Goal: Check status: Check status

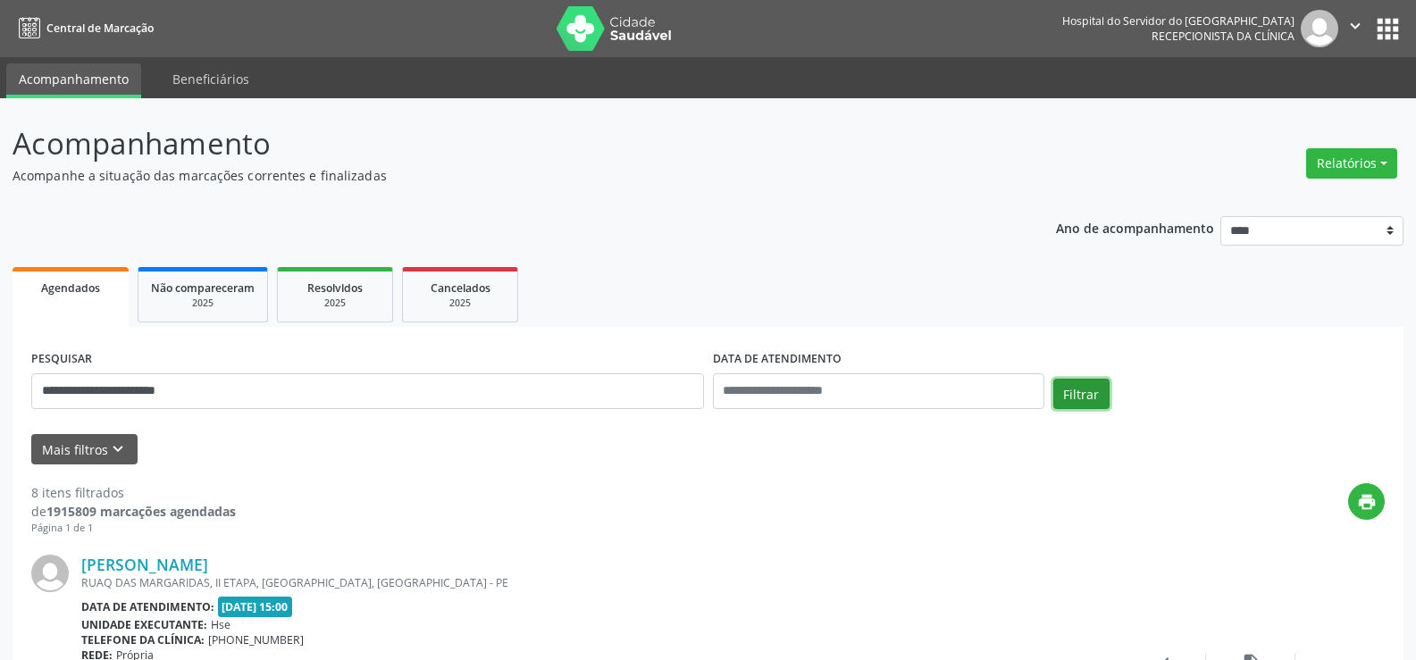
click at [1068, 389] on button "Filtrar" at bounding box center [1081, 394] width 56 height 30
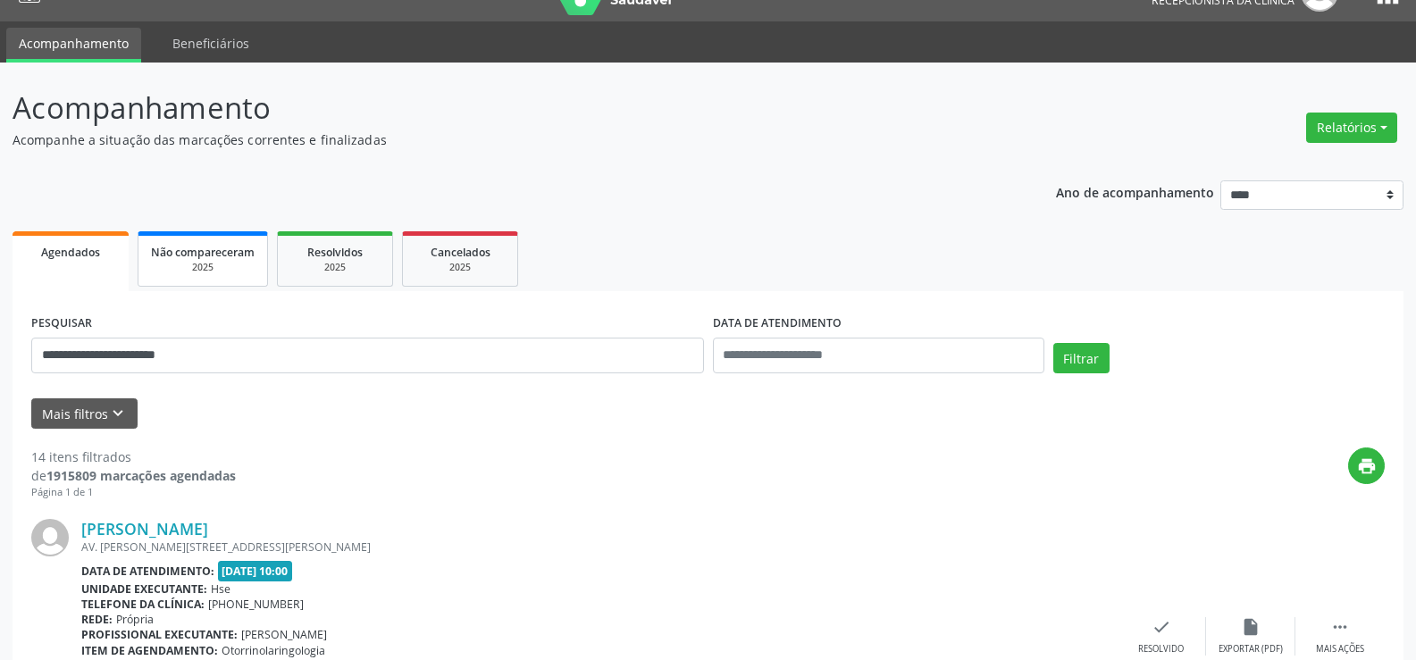
scroll to position [33, 0]
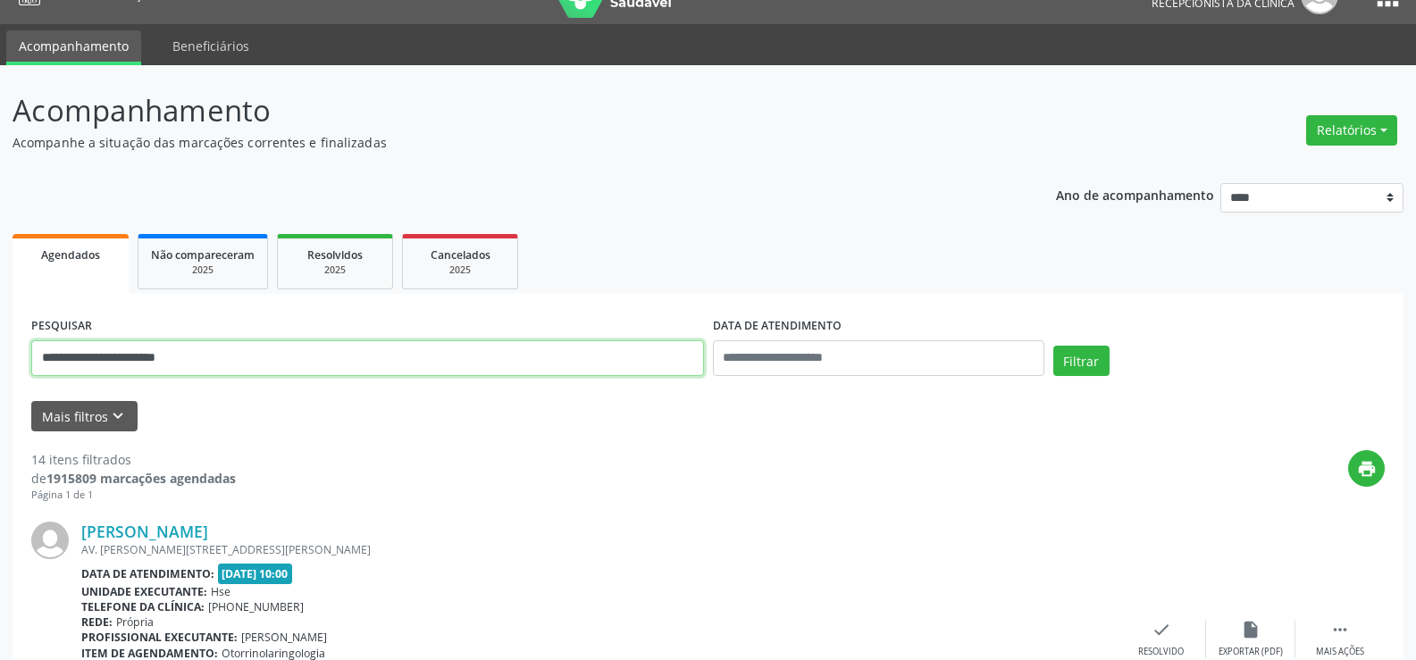
drag, startPoint x: 245, startPoint y: 356, endPoint x: 21, endPoint y: 351, distance: 223.4
paste input "*****"
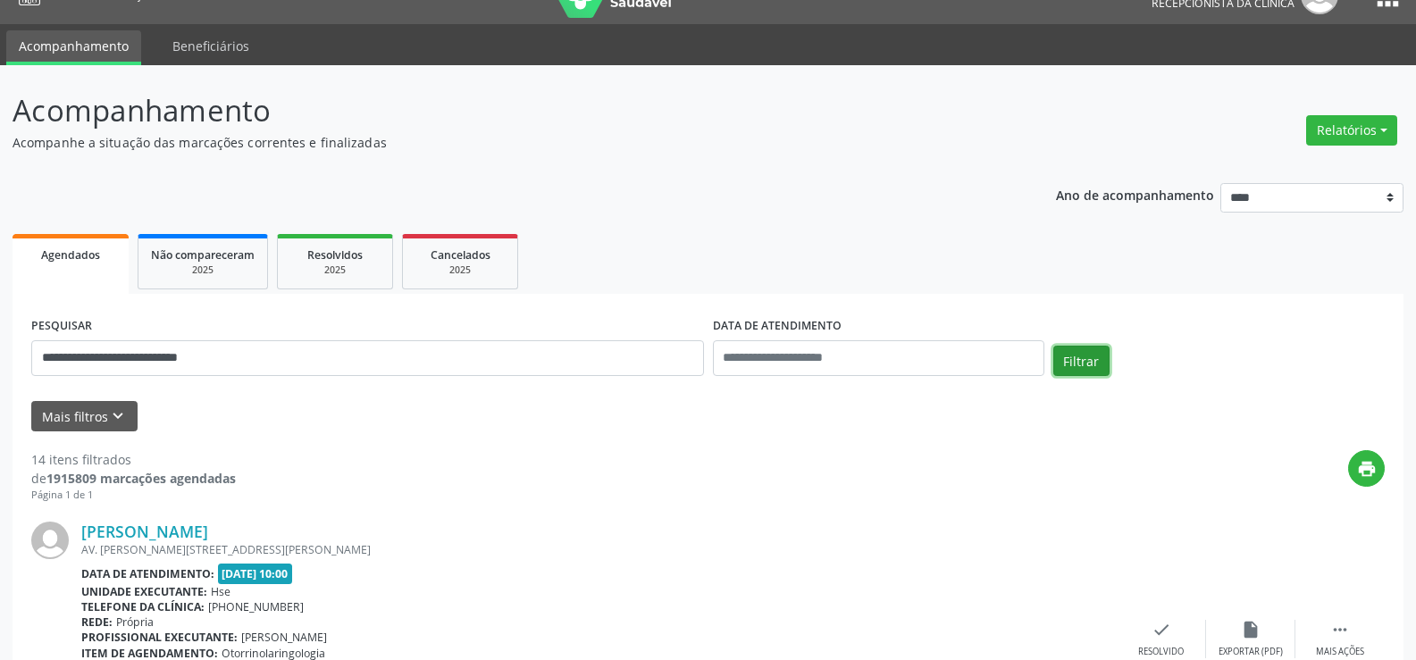
click at [1076, 354] on button "Filtrar" at bounding box center [1081, 361] width 56 height 30
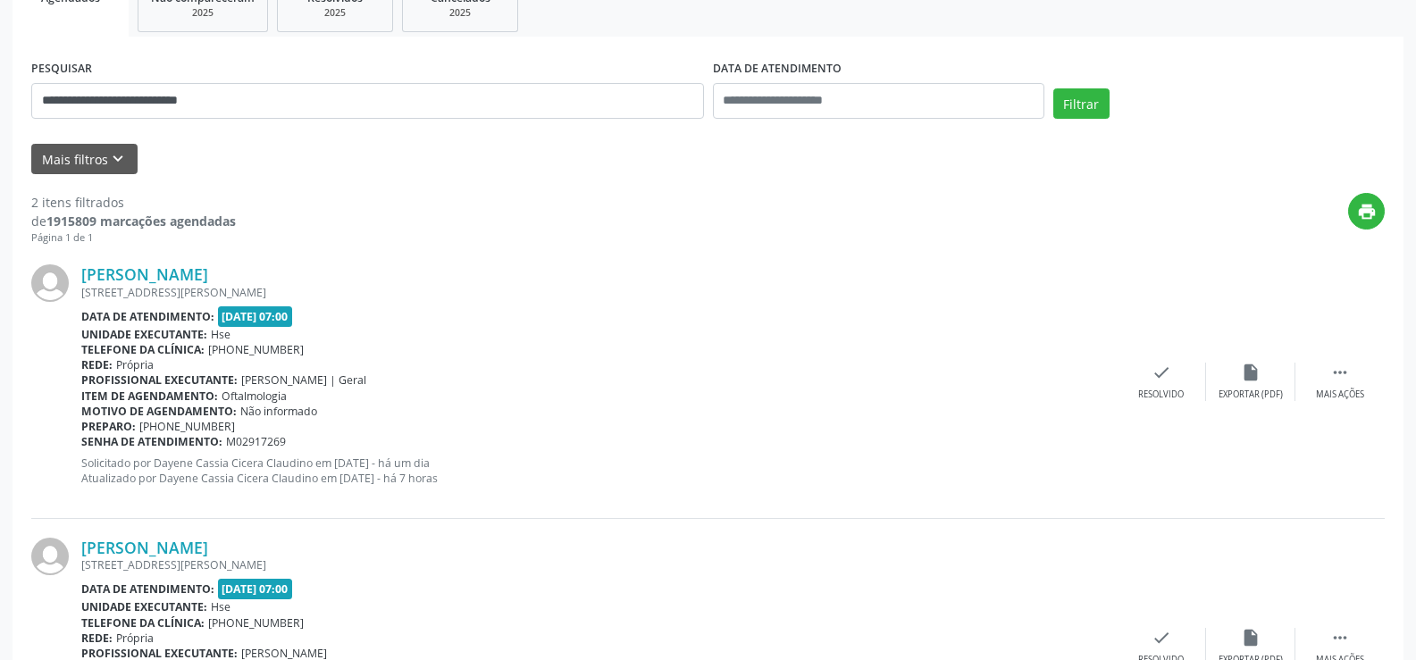
scroll to position [258, 0]
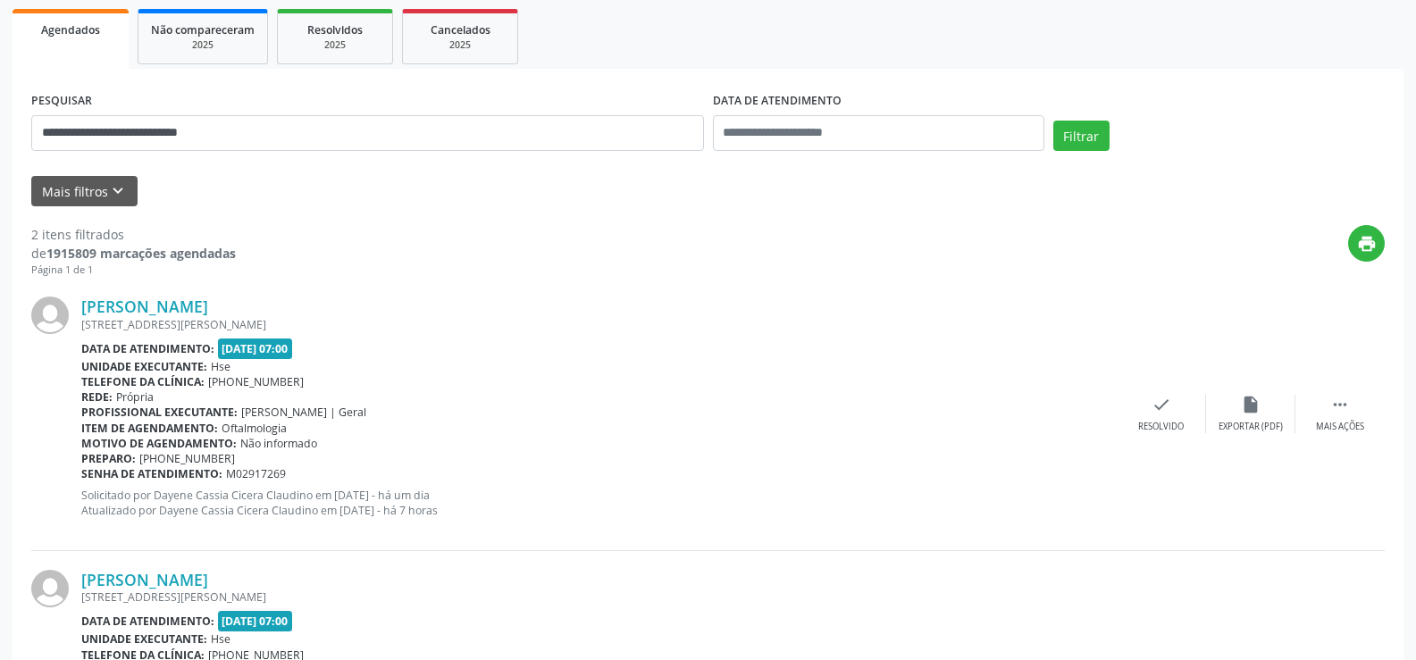
drag, startPoint x: 344, startPoint y: 305, endPoint x: 78, endPoint y: 314, distance: 266.4
click at [78, 314] on div "[PERSON_NAME] [STREET_ADDRESS] Data de atendimento: [DATE] 07:00 Unidade execut…" at bounding box center [707, 414] width 1353 height 272
copy div "[PERSON_NAME]"
click at [208, 299] on link "[PERSON_NAME]" at bounding box center [144, 307] width 127 height 20
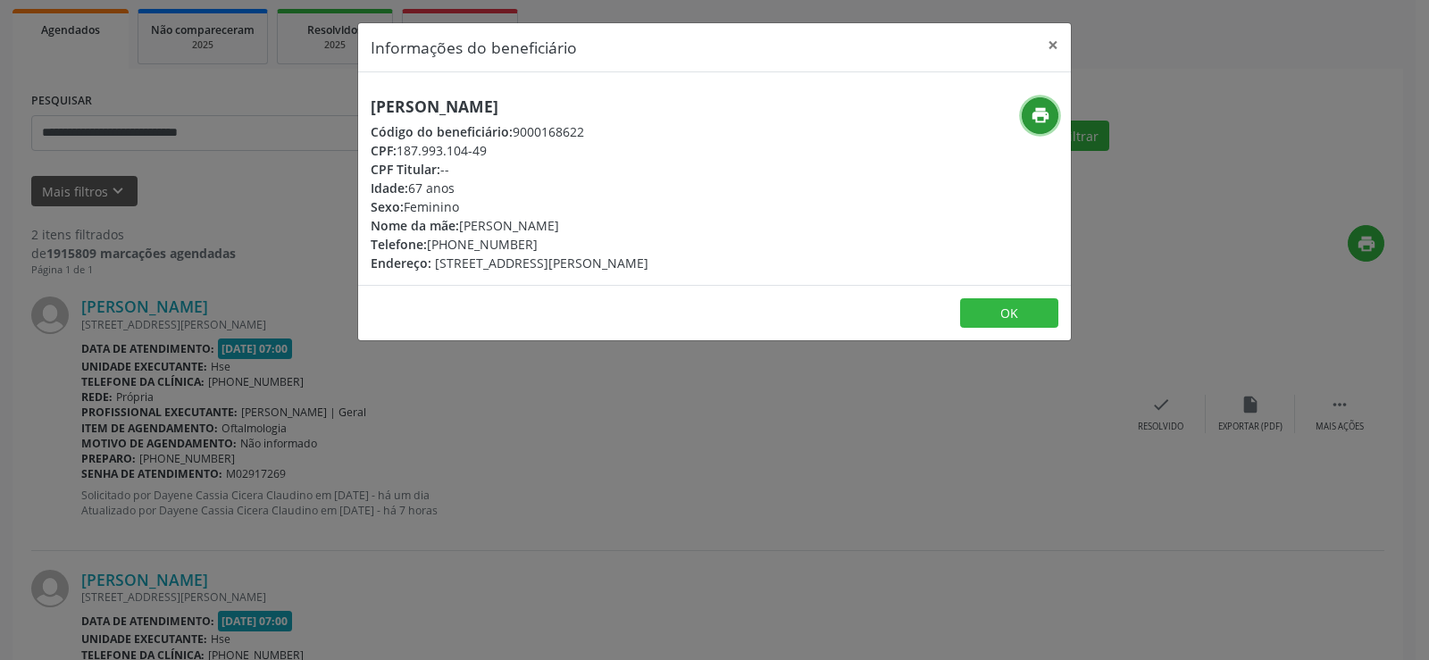
click at [1034, 119] on icon "print" at bounding box center [1041, 115] width 20 height 20
click at [1057, 44] on button "×" at bounding box center [1053, 45] width 36 height 44
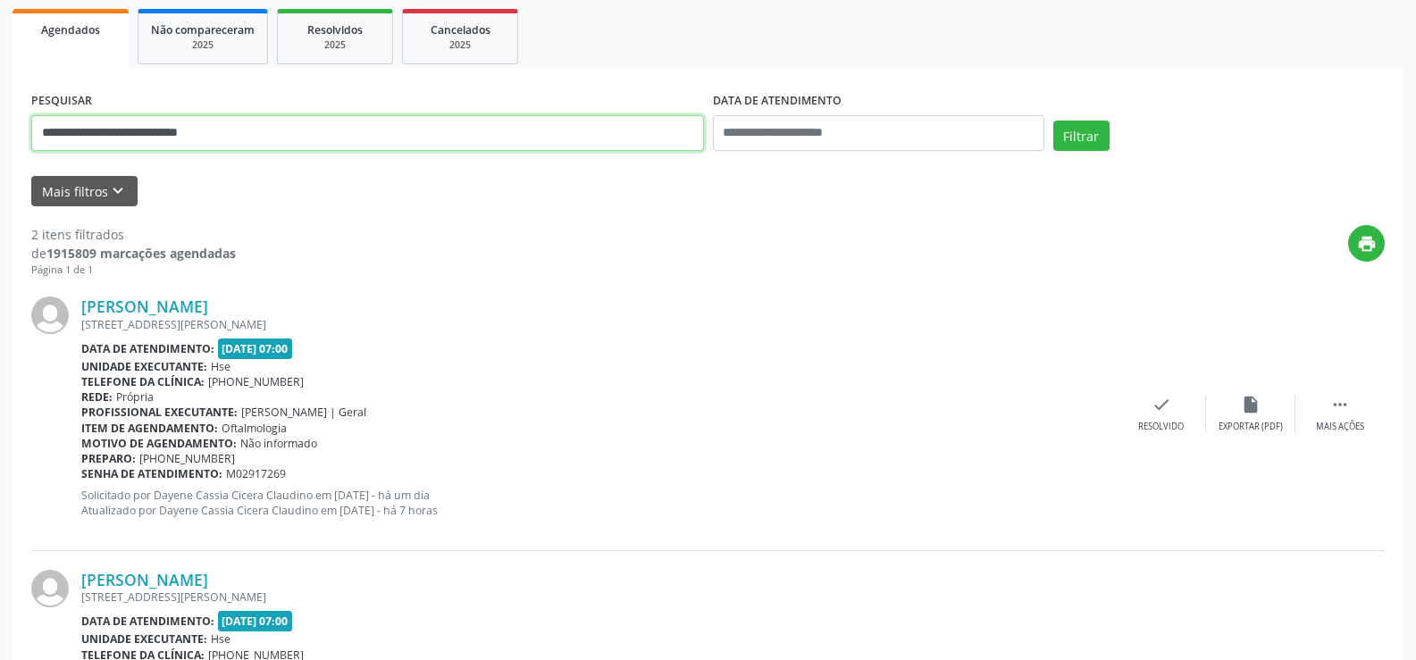
drag, startPoint x: 257, startPoint y: 136, endPoint x: 0, endPoint y: 135, distance: 257.3
click at [0, 135] on div "**********" at bounding box center [708, 339] width 1416 height 999
paste input "*******"
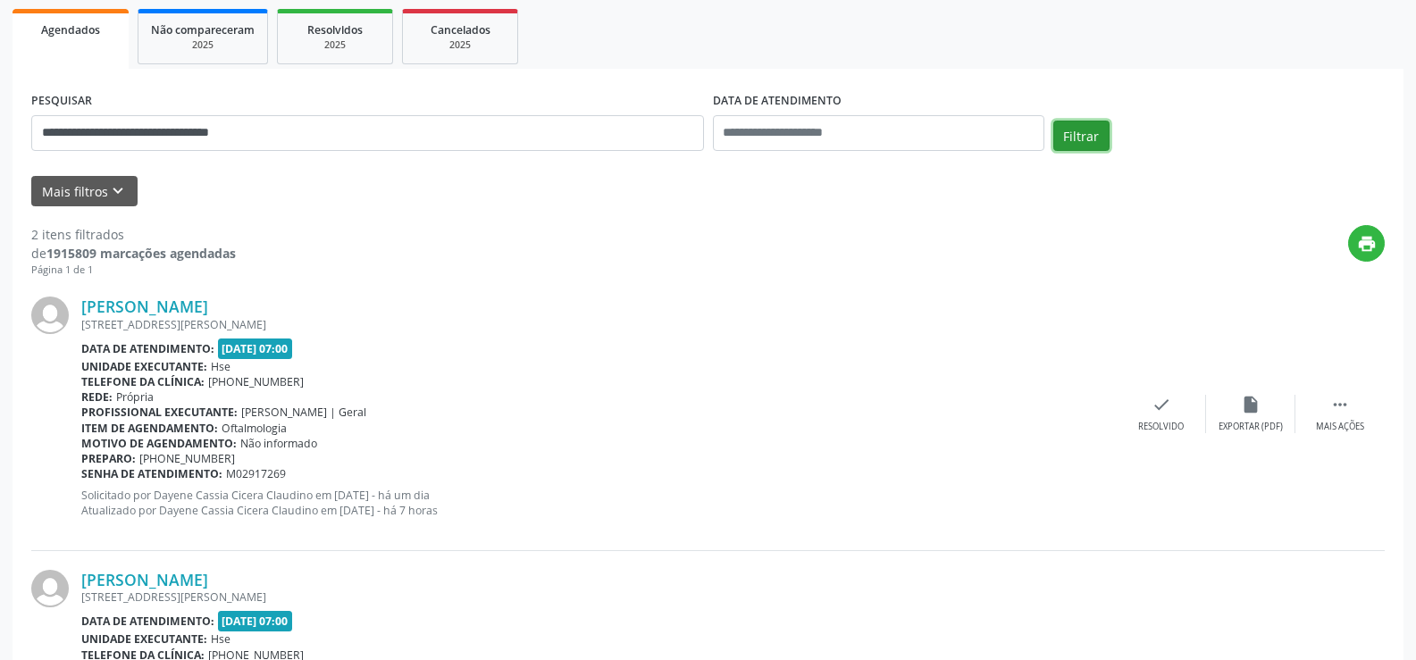
click at [1082, 132] on button "Filtrar" at bounding box center [1081, 136] width 56 height 30
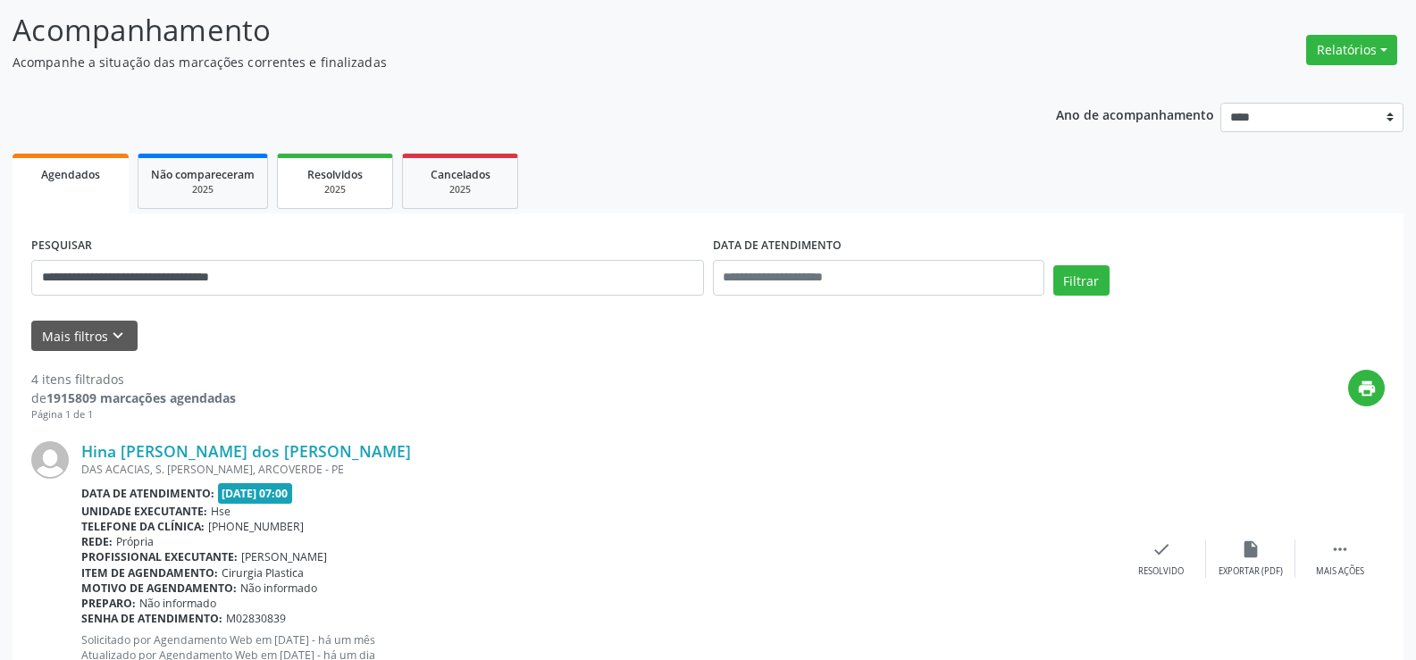
scroll to position [89, 0]
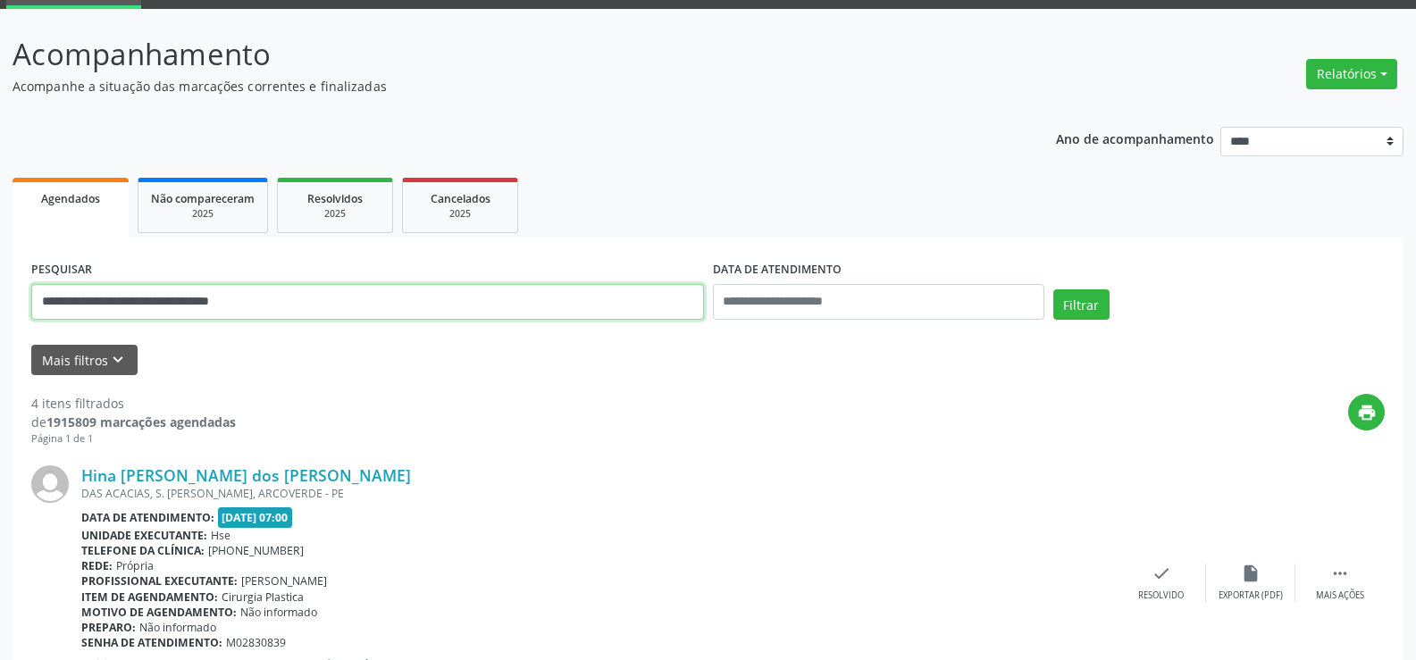
drag, startPoint x: 312, startPoint y: 297, endPoint x: 0, endPoint y: 299, distance: 311.8
paste input "text"
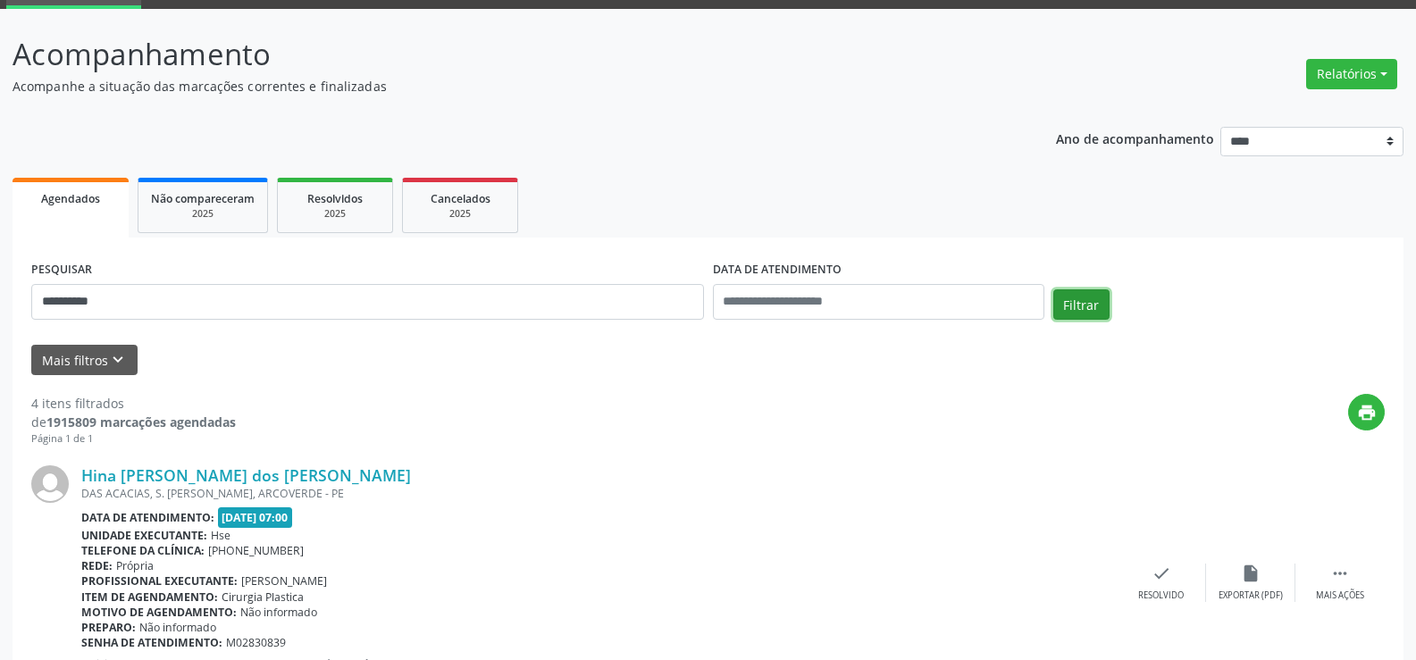
click at [1078, 298] on button "Filtrar" at bounding box center [1081, 304] width 56 height 30
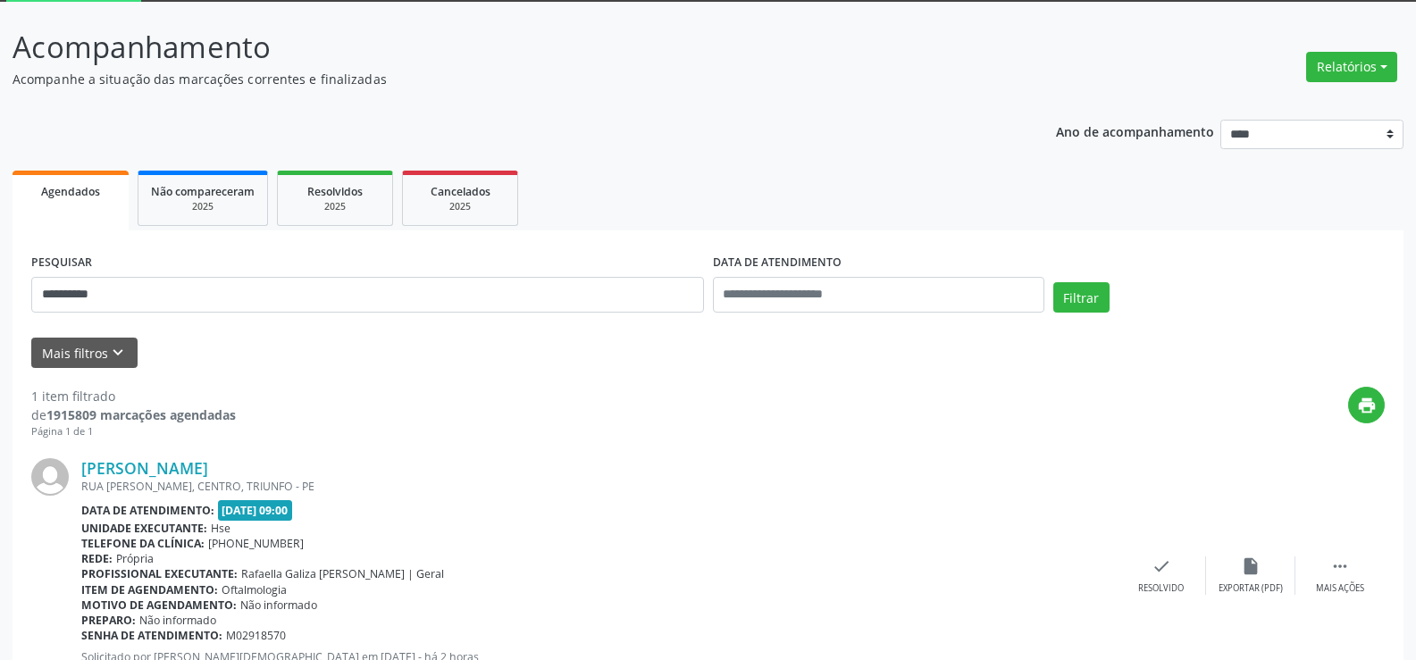
scroll to position [180, 0]
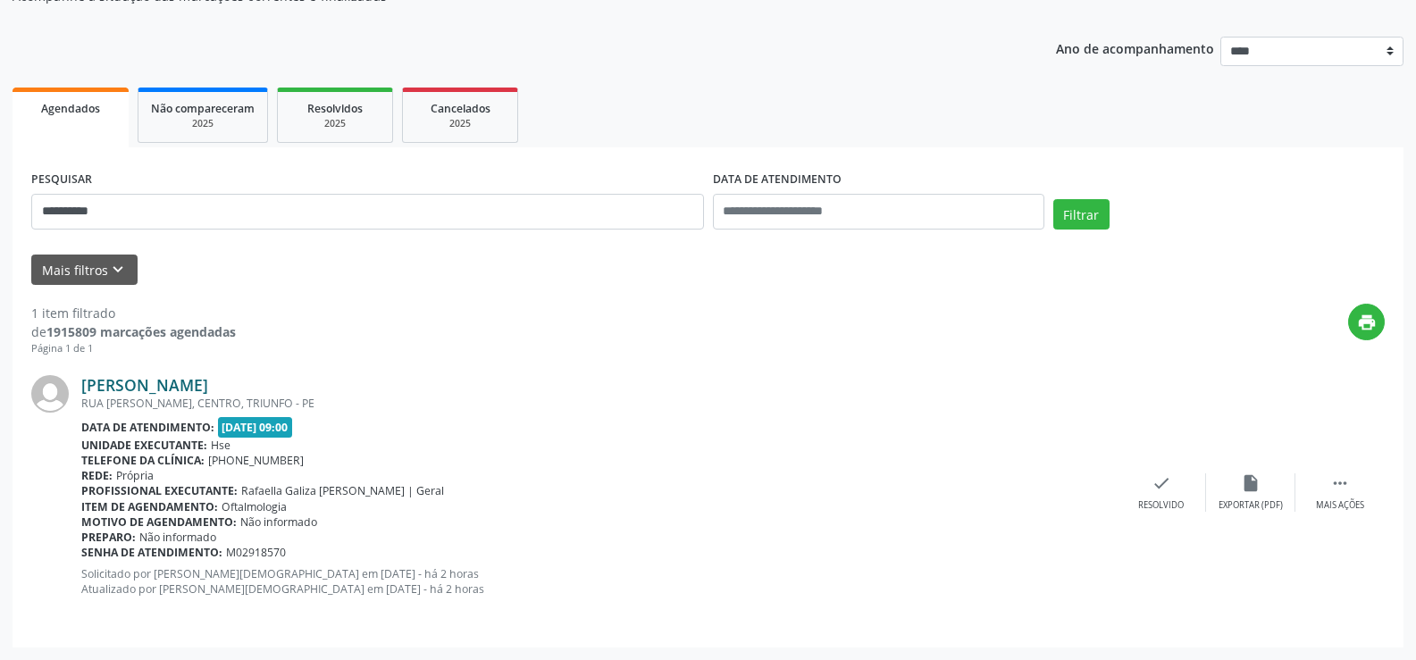
drag, startPoint x: 263, startPoint y: 381, endPoint x: 88, endPoint y: 386, distance: 175.2
click at [88, 386] on div "[PERSON_NAME]" at bounding box center [598, 385] width 1035 height 20
copy link "[PERSON_NAME]"
drag, startPoint x: 147, startPoint y: 220, endPoint x: 0, endPoint y: 214, distance: 147.5
click at [0, 214] on div "**********" at bounding box center [708, 289] width 1416 height 741
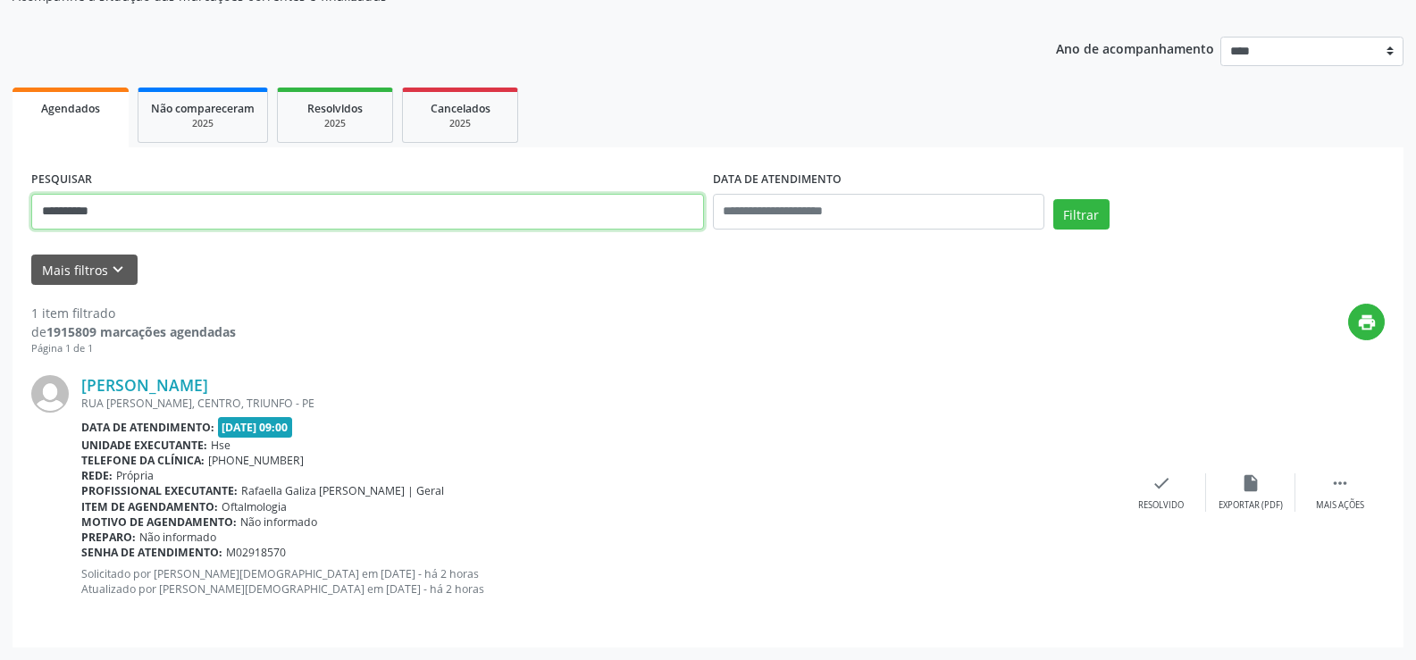
paste input "**********"
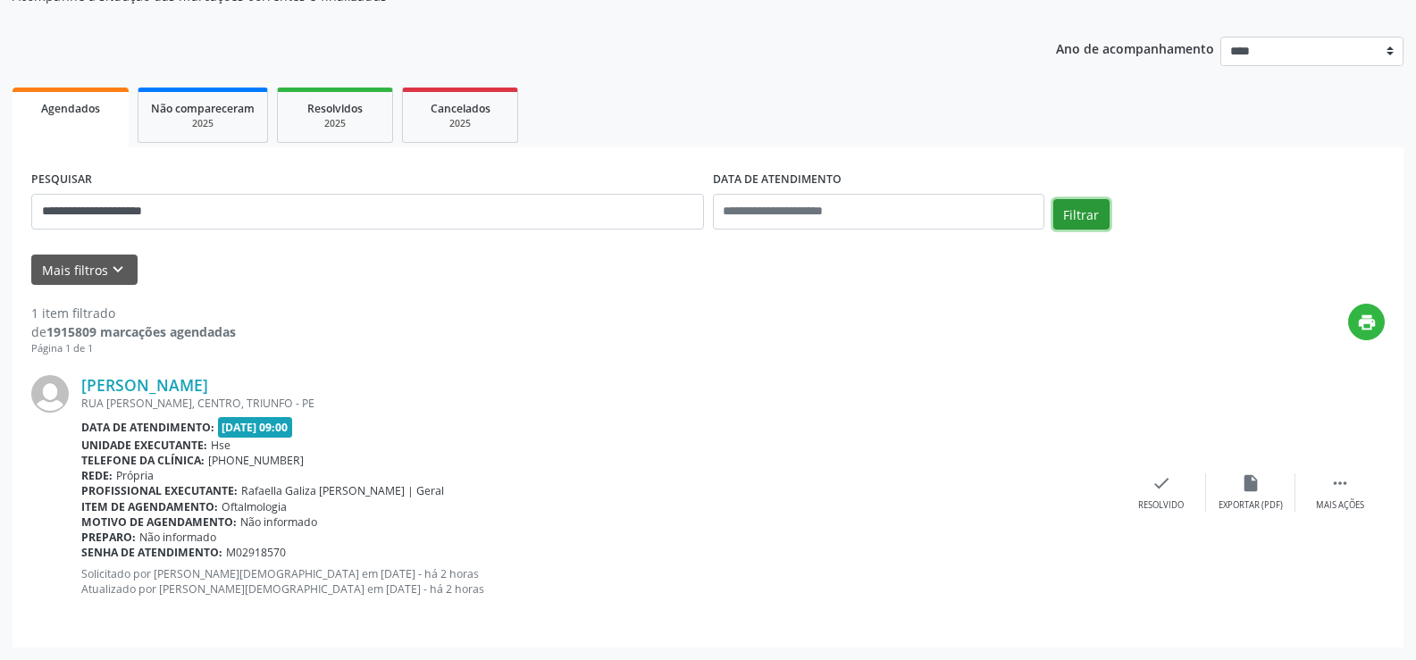
click at [1080, 213] on button "Filtrar" at bounding box center [1081, 214] width 56 height 30
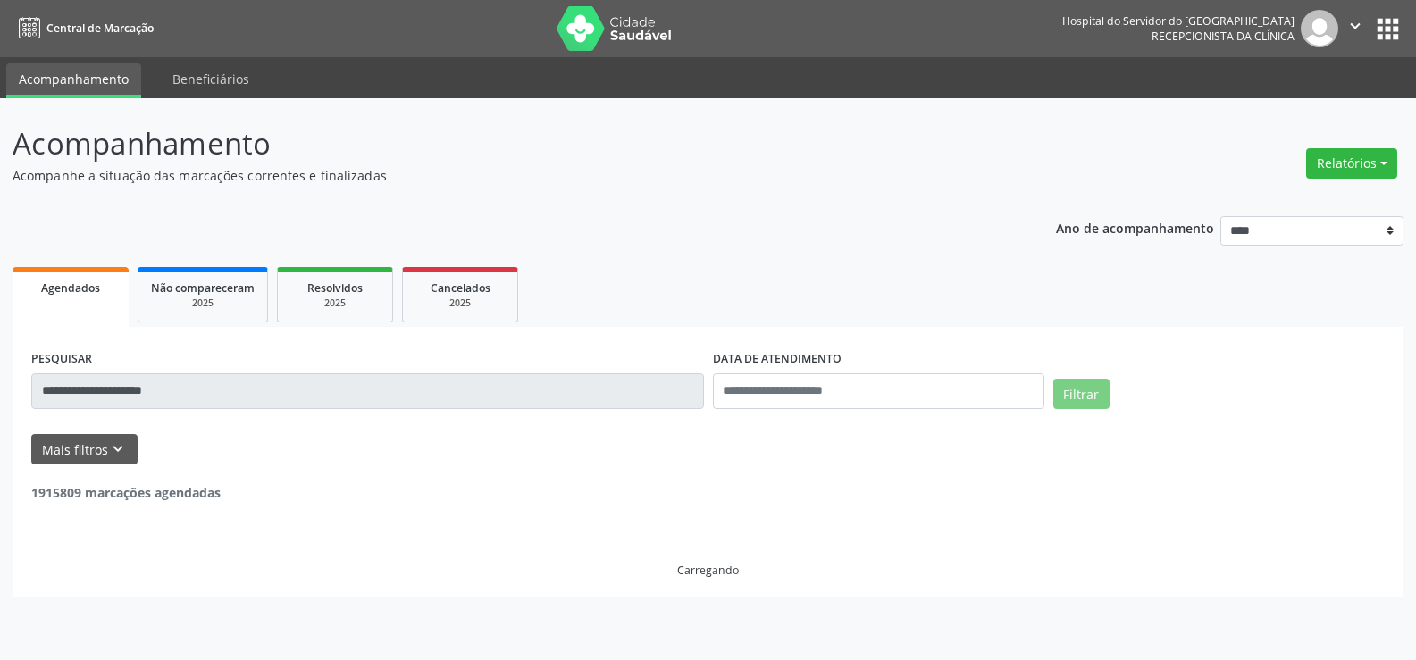
scroll to position [0, 0]
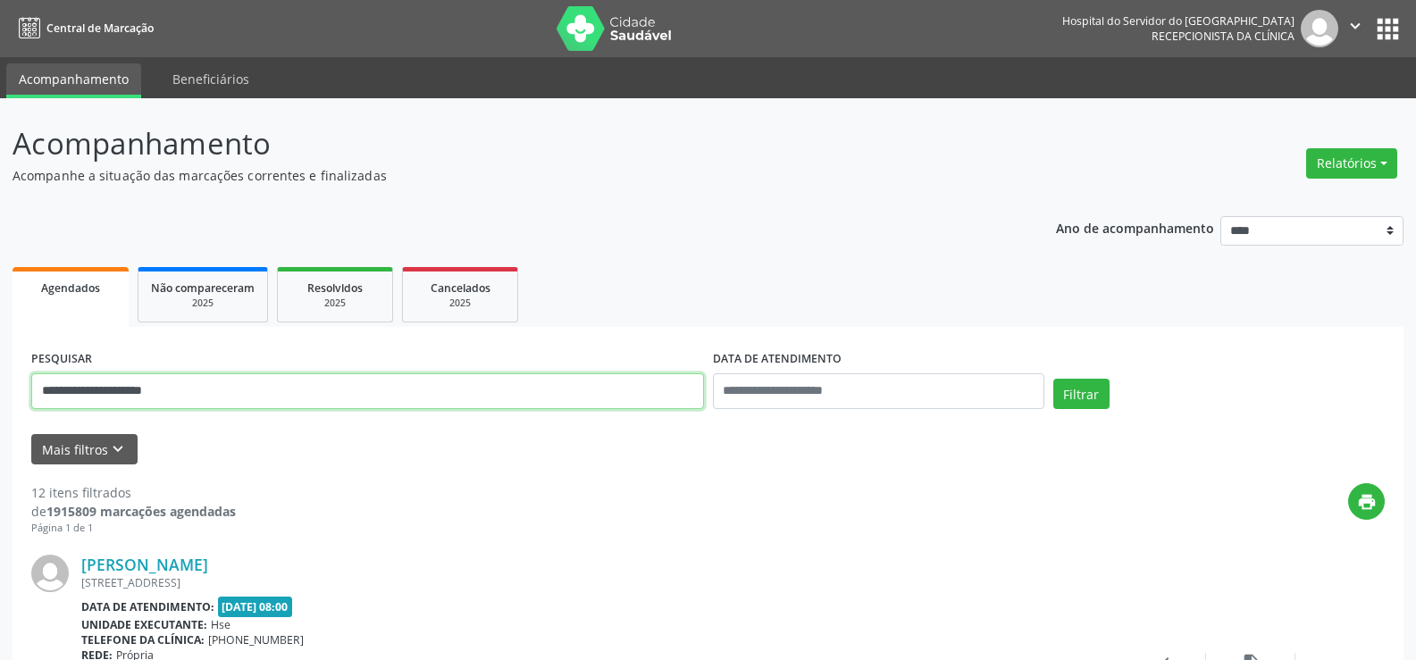
drag, startPoint x: 232, startPoint y: 389, endPoint x: 0, endPoint y: 391, distance: 232.3
click at [1053, 379] on button "Filtrar" at bounding box center [1081, 394] width 56 height 30
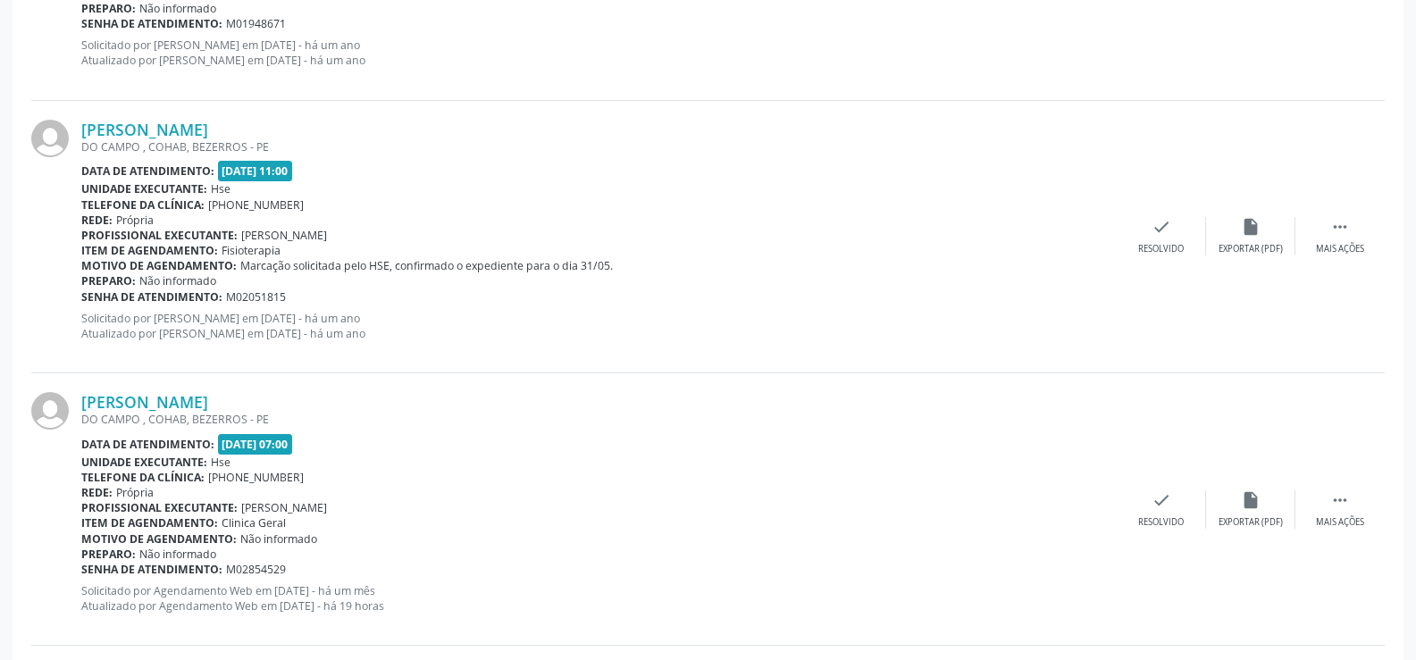
scroll to position [2055, 0]
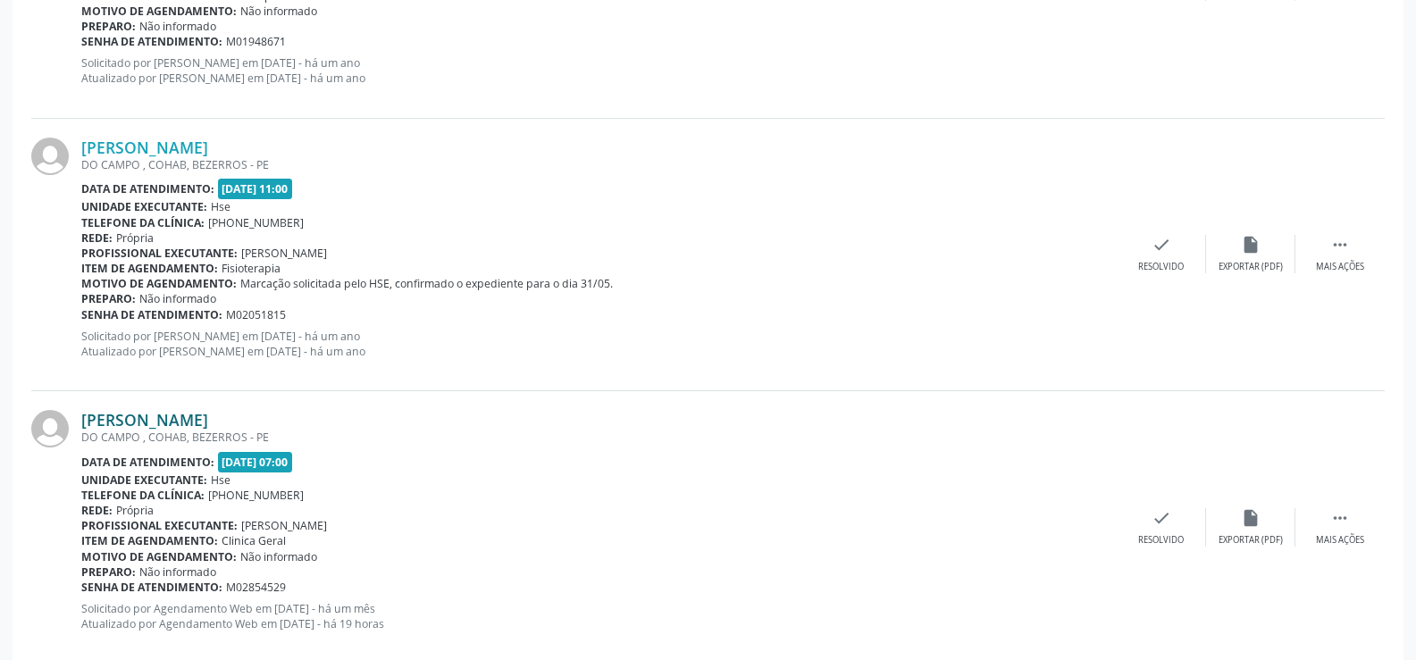
drag, startPoint x: 297, startPoint y: 422, endPoint x: 86, endPoint y: 419, distance: 211.7
click at [86, 419] on div "[PERSON_NAME]" at bounding box center [598, 420] width 1035 height 20
copy link "[PERSON_NAME]"
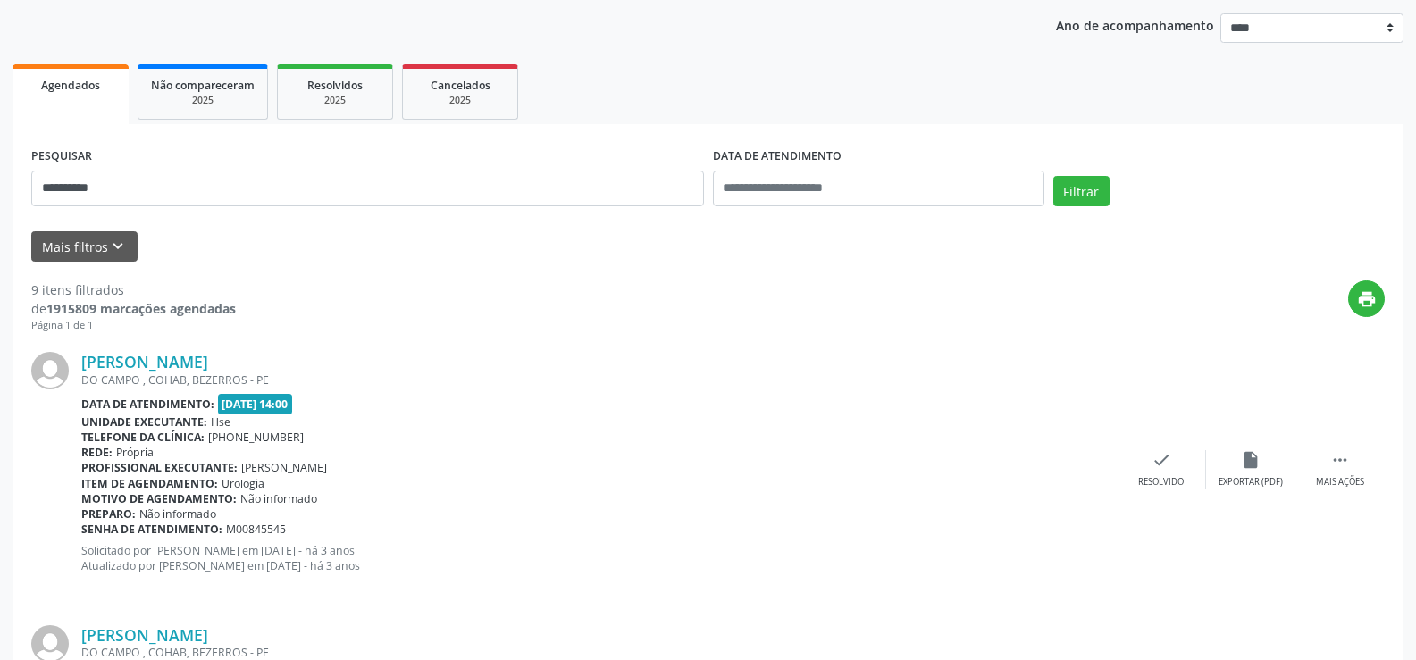
scroll to position [89, 0]
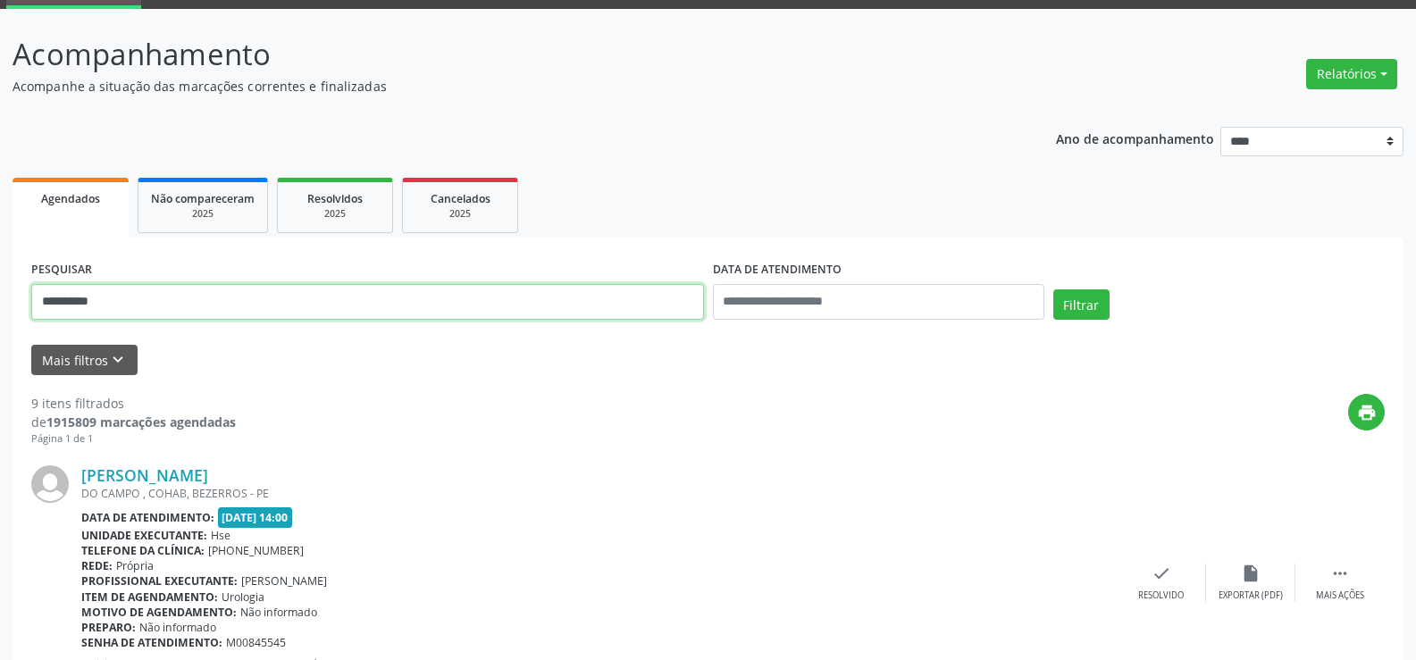
drag, startPoint x: 135, startPoint y: 296, endPoint x: 0, endPoint y: 301, distance: 135.0
paste input "**********"
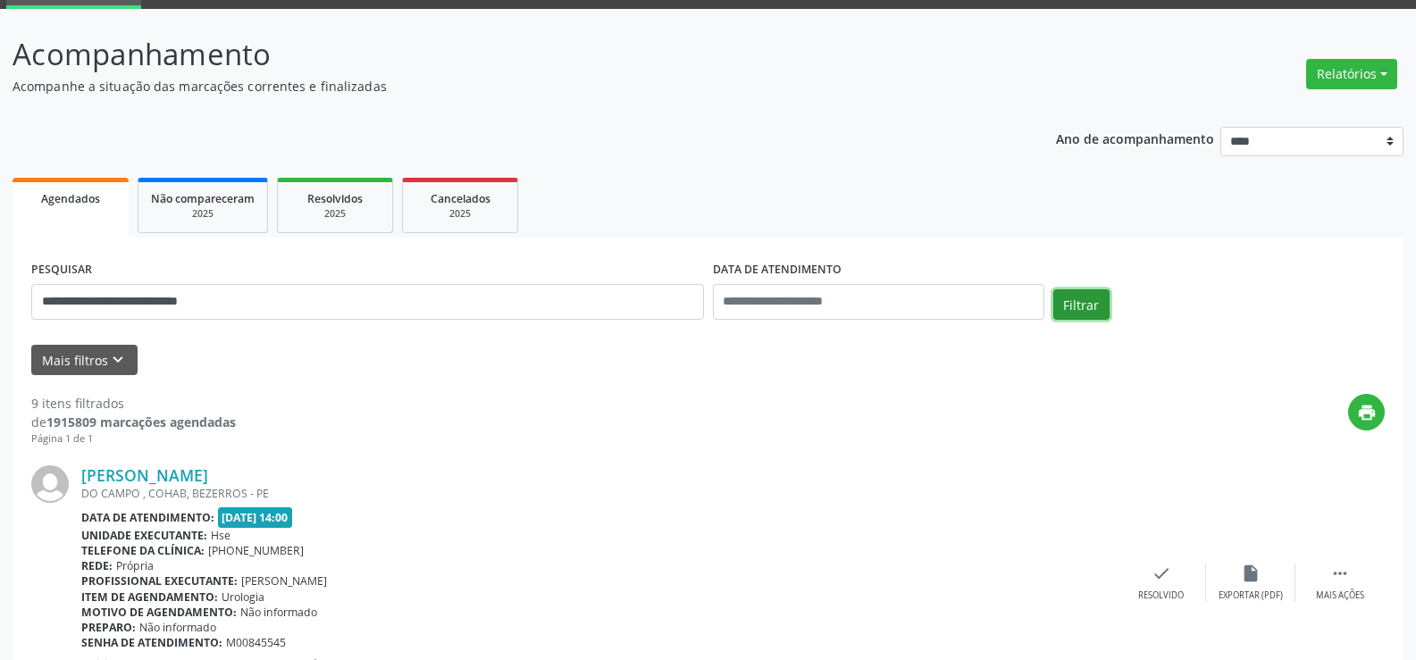
click at [1071, 297] on button "Filtrar" at bounding box center [1081, 304] width 56 height 30
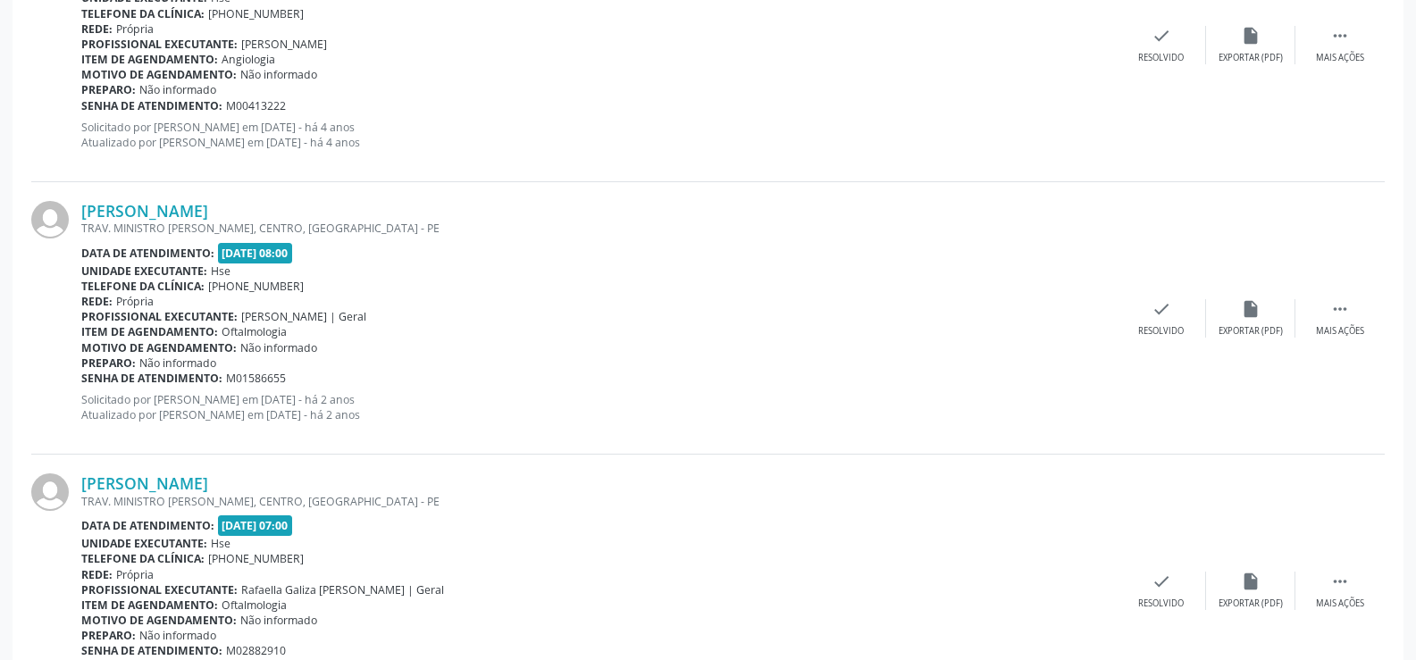
scroll to position [998, 0]
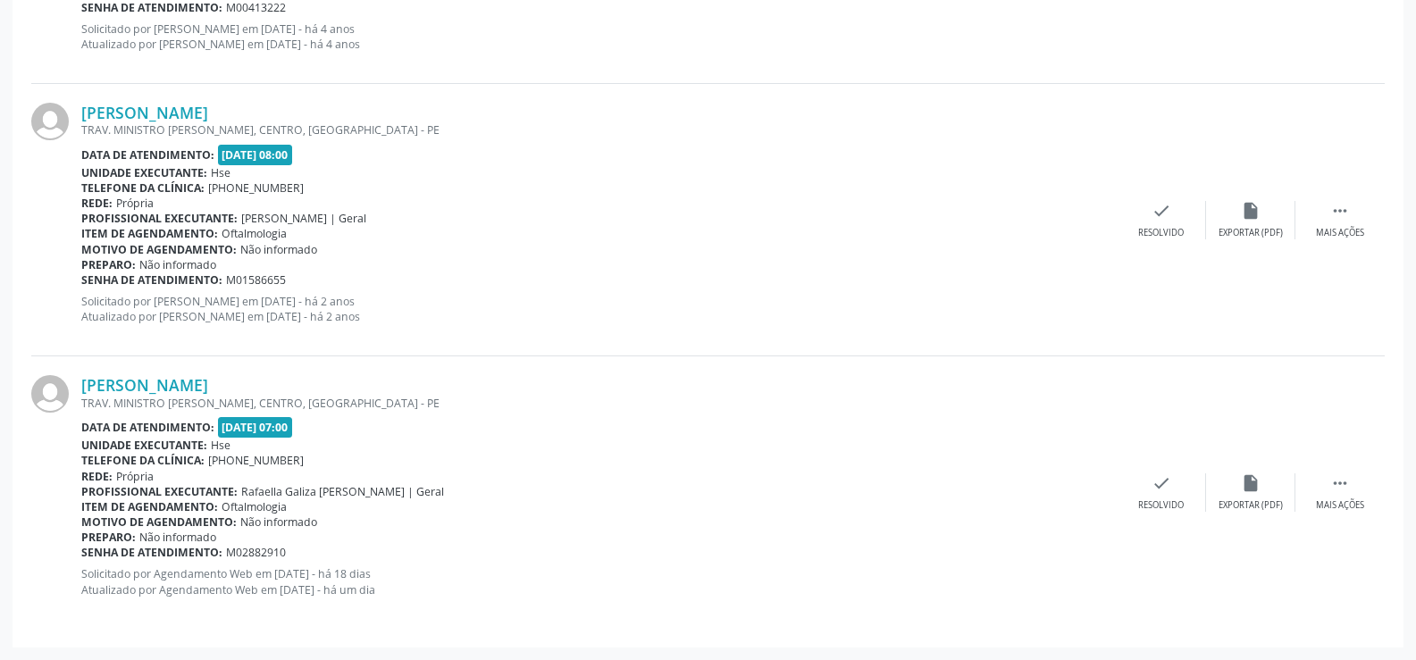
drag, startPoint x: 349, startPoint y: 381, endPoint x: 76, endPoint y: 392, distance: 273.6
click at [76, 392] on div "[PERSON_NAME] TRAV. MINISTRO [PERSON_NAME], CENTRO, [GEOGRAPHIC_DATA] - PE Data…" at bounding box center [707, 492] width 1353 height 272
copy div "[PERSON_NAME]"
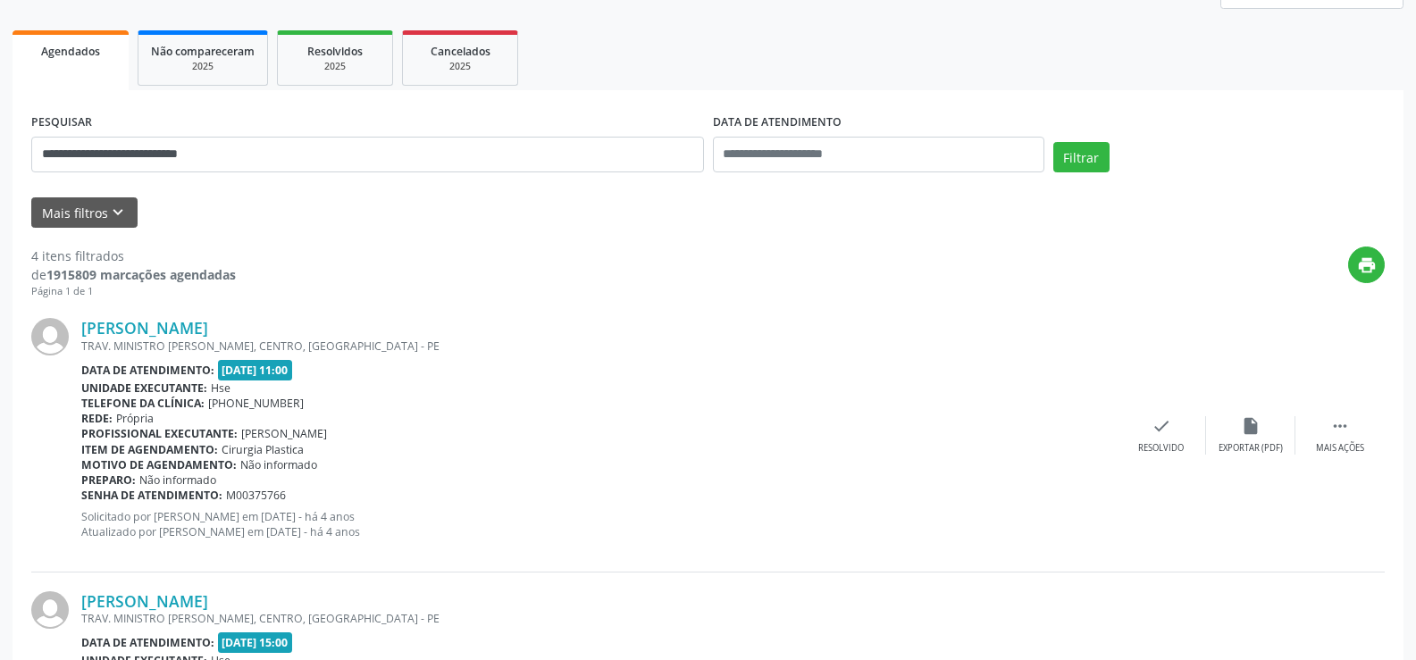
scroll to position [194, 0]
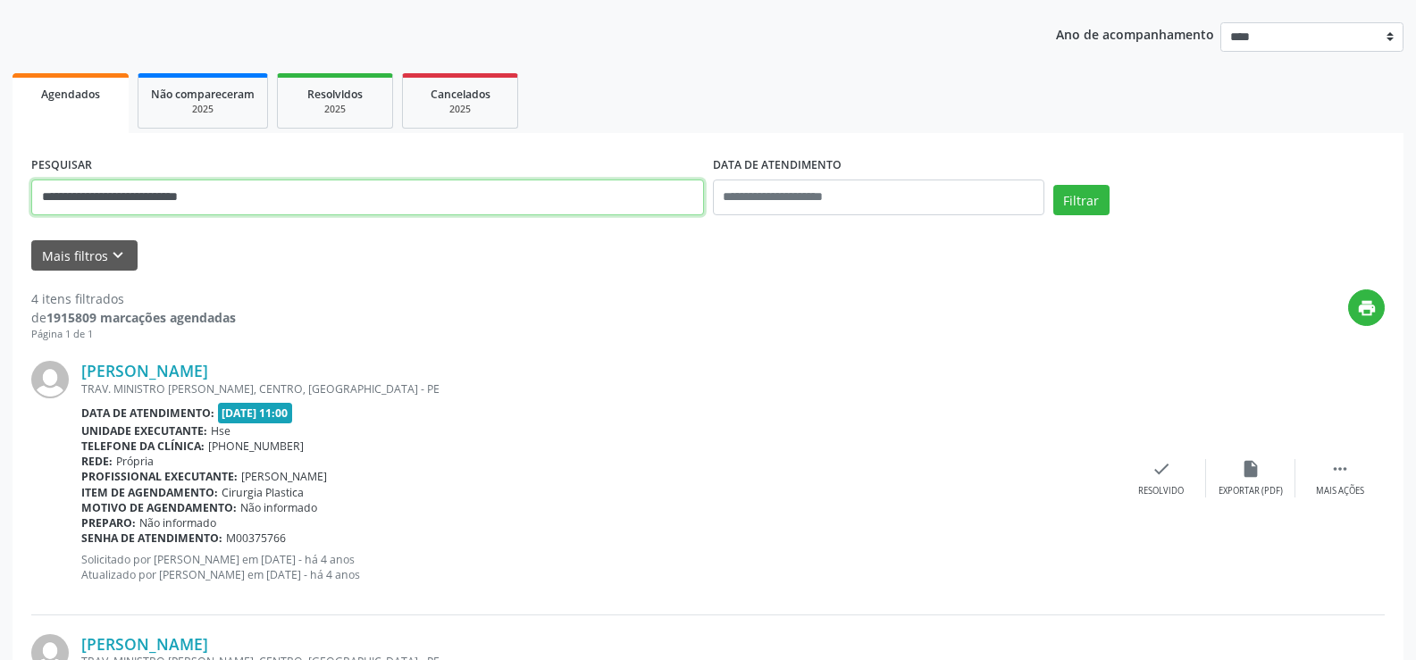
drag, startPoint x: 263, startPoint y: 202, endPoint x: 0, endPoint y: 204, distance: 262.6
click at [1053, 185] on button "Filtrar" at bounding box center [1081, 200] width 56 height 30
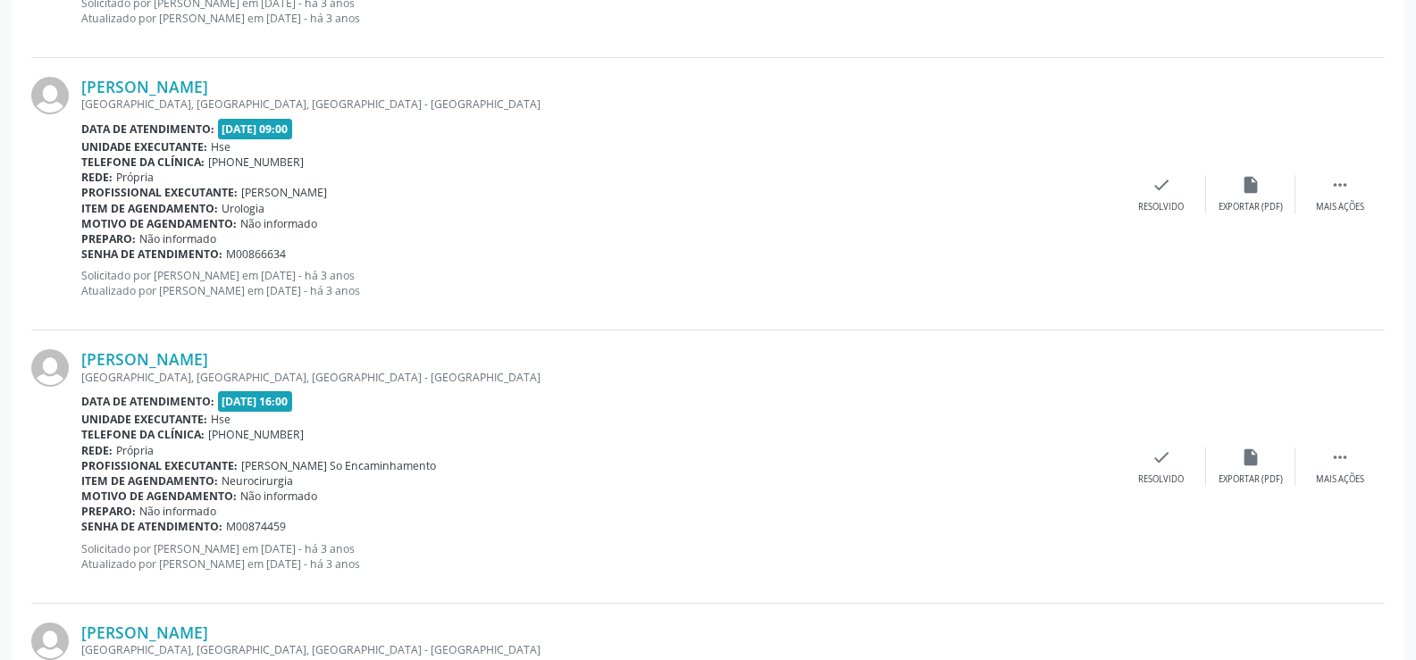
scroll to position [4050, 0]
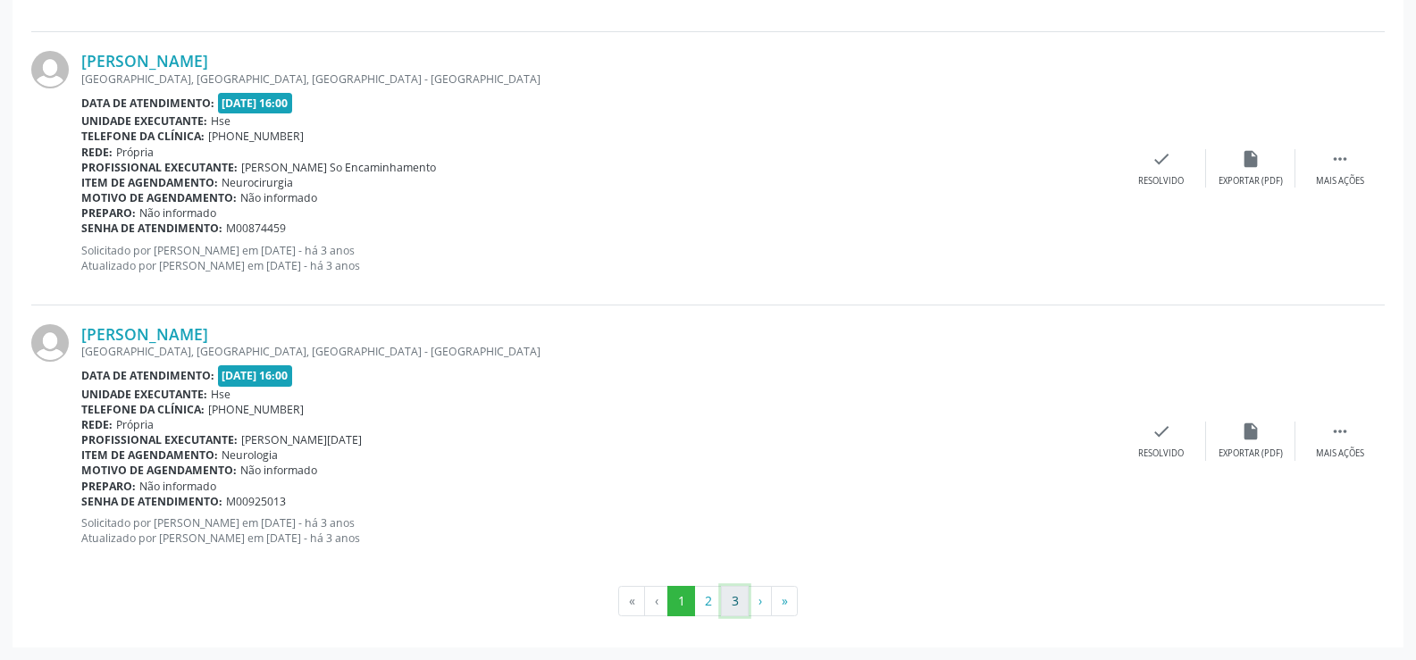
click at [742, 607] on button "3" at bounding box center [735, 601] width 28 height 30
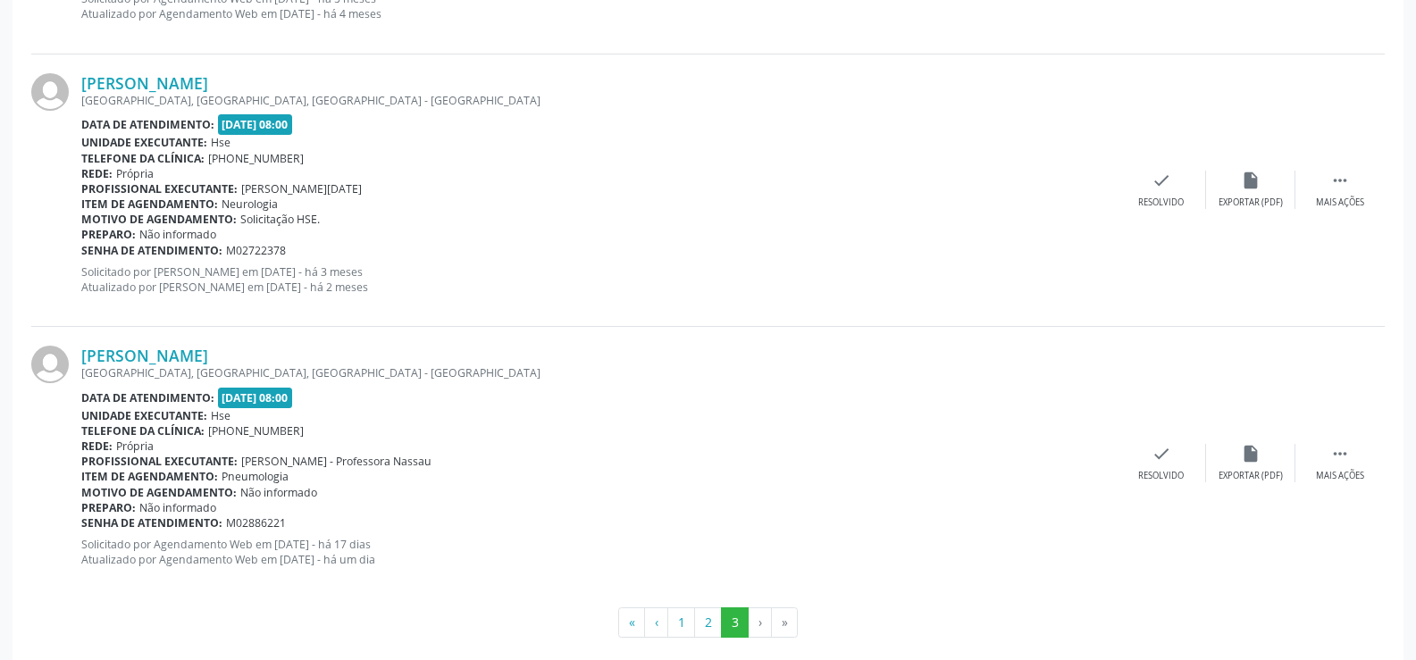
scroll to position [776, 0]
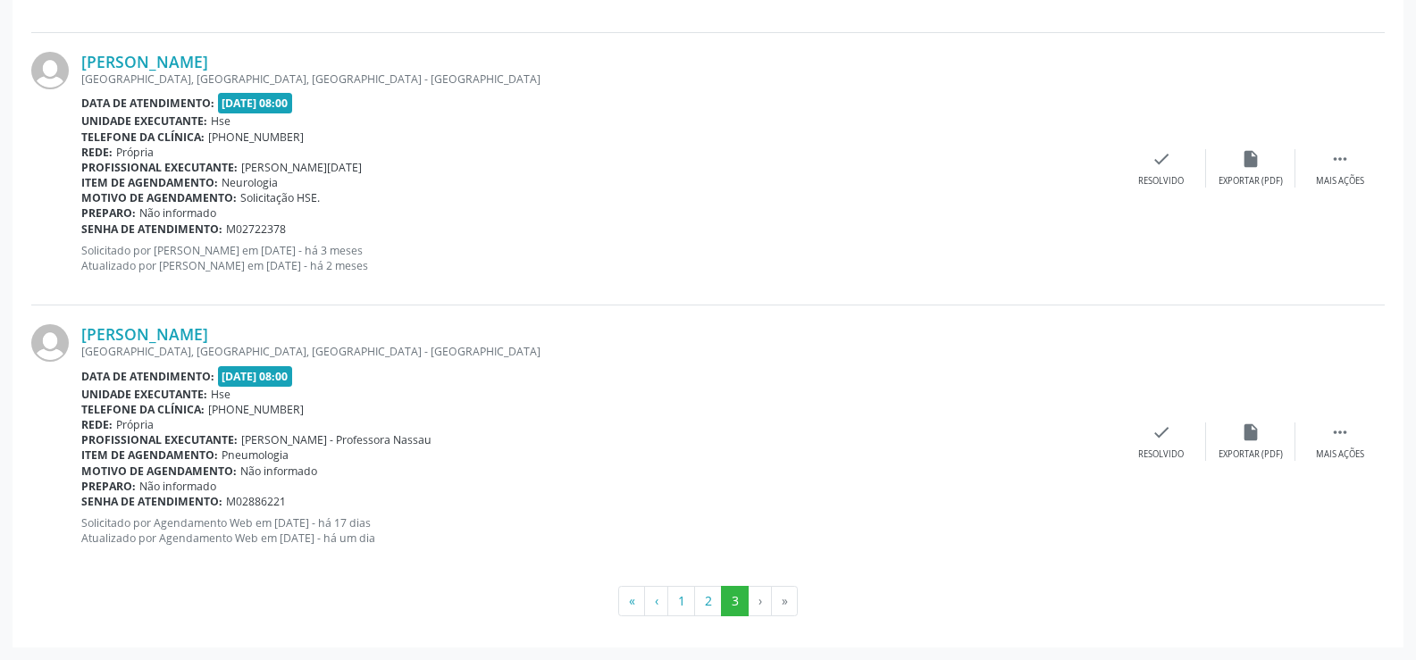
drag, startPoint x: 280, startPoint y: 334, endPoint x: 69, endPoint y: 335, distance: 210.8
click at [69, 335] on div "[PERSON_NAME] [GEOGRAPHIC_DATA], [GEOGRAPHIC_DATA], [GEOGRAPHIC_DATA] Data de a…" at bounding box center [707, 442] width 1353 height 272
copy div "[PERSON_NAME]"
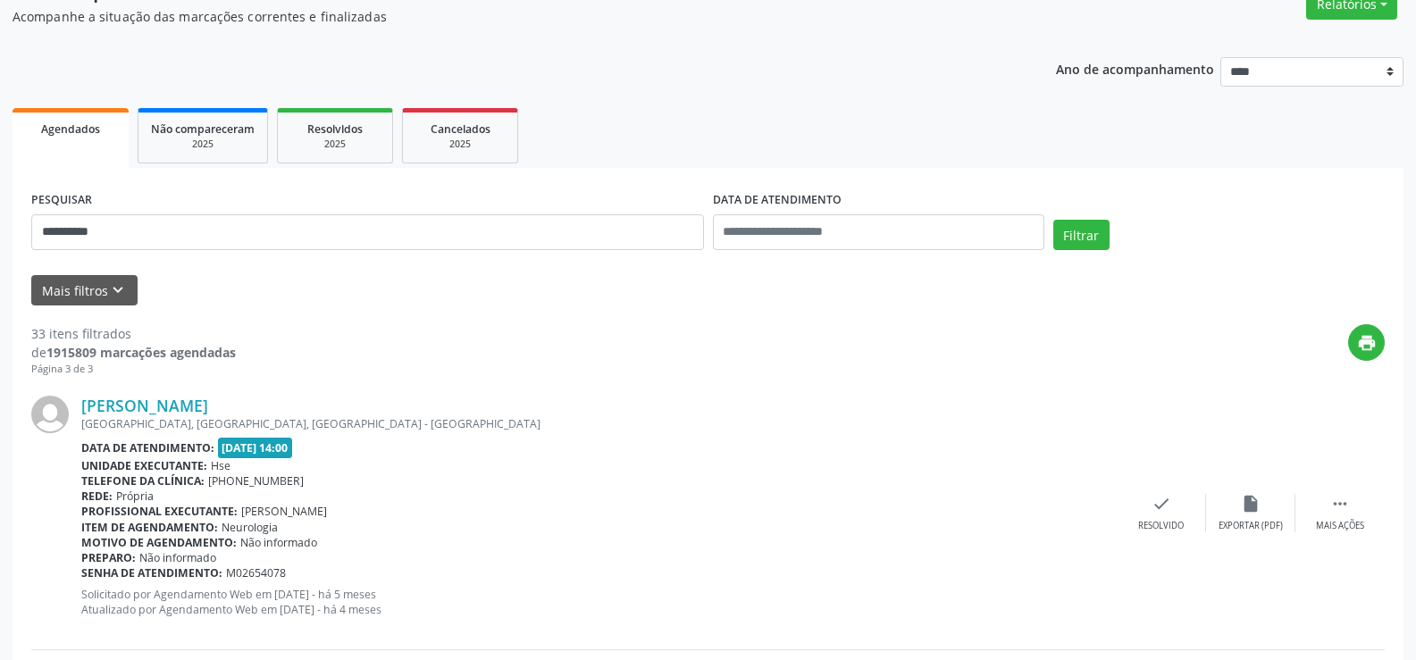
scroll to position [0, 0]
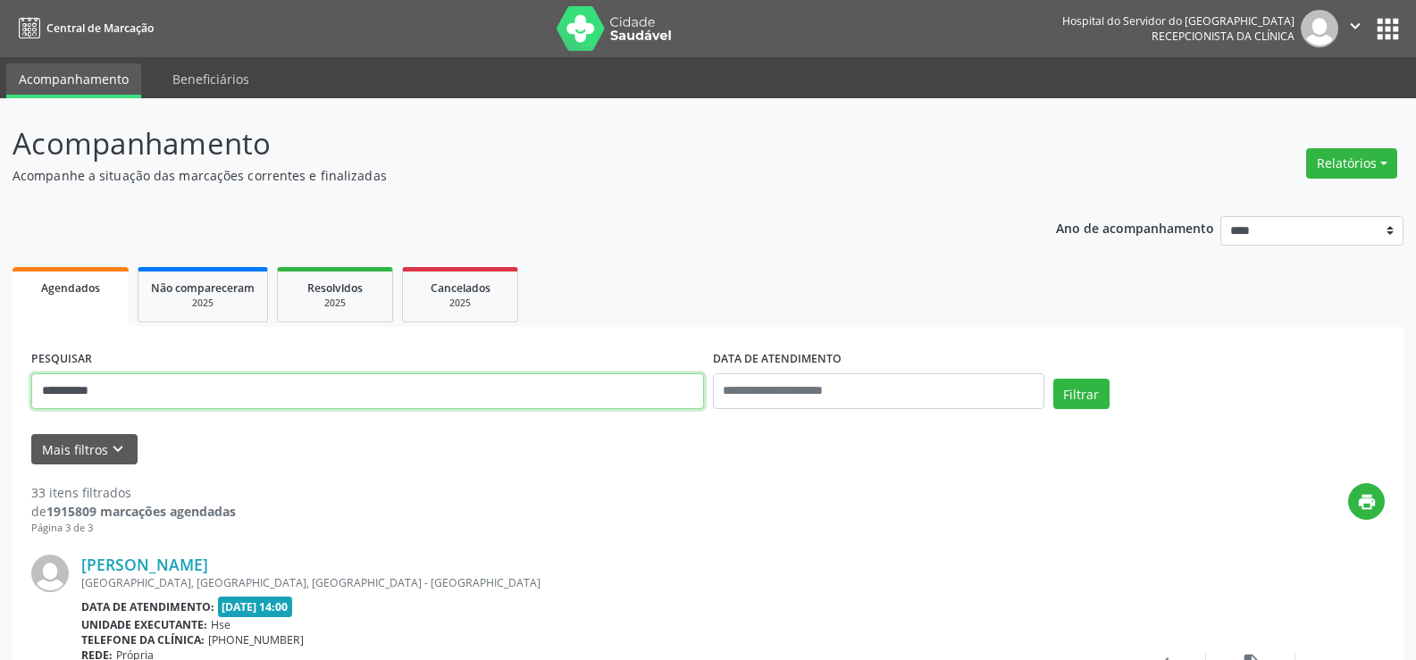
drag, startPoint x: 115, startPoint y: 393, endPoint x: 0, endPoint y: 383, distance: 115.7
paste input "text"
click at [1077, 401] on button "Filtrar" at bounding box center [1081, 394] width 56 height 30
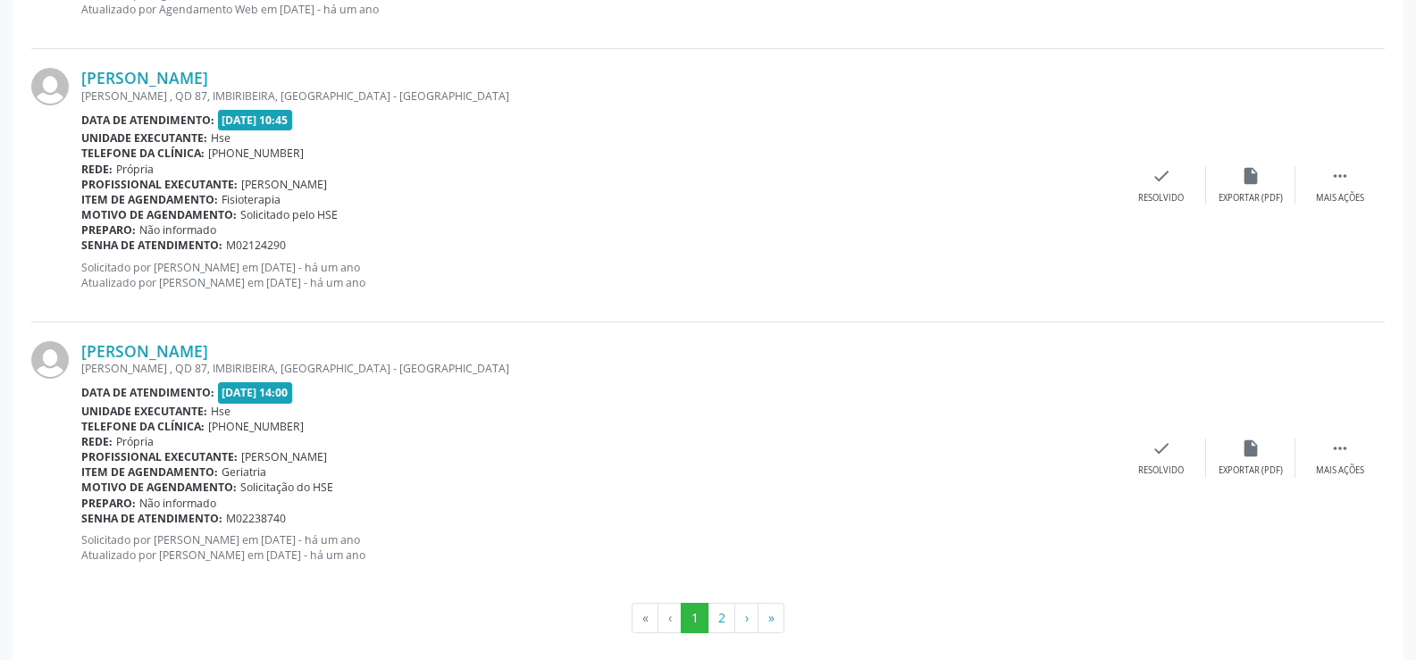
scroll to position [4050, 0]
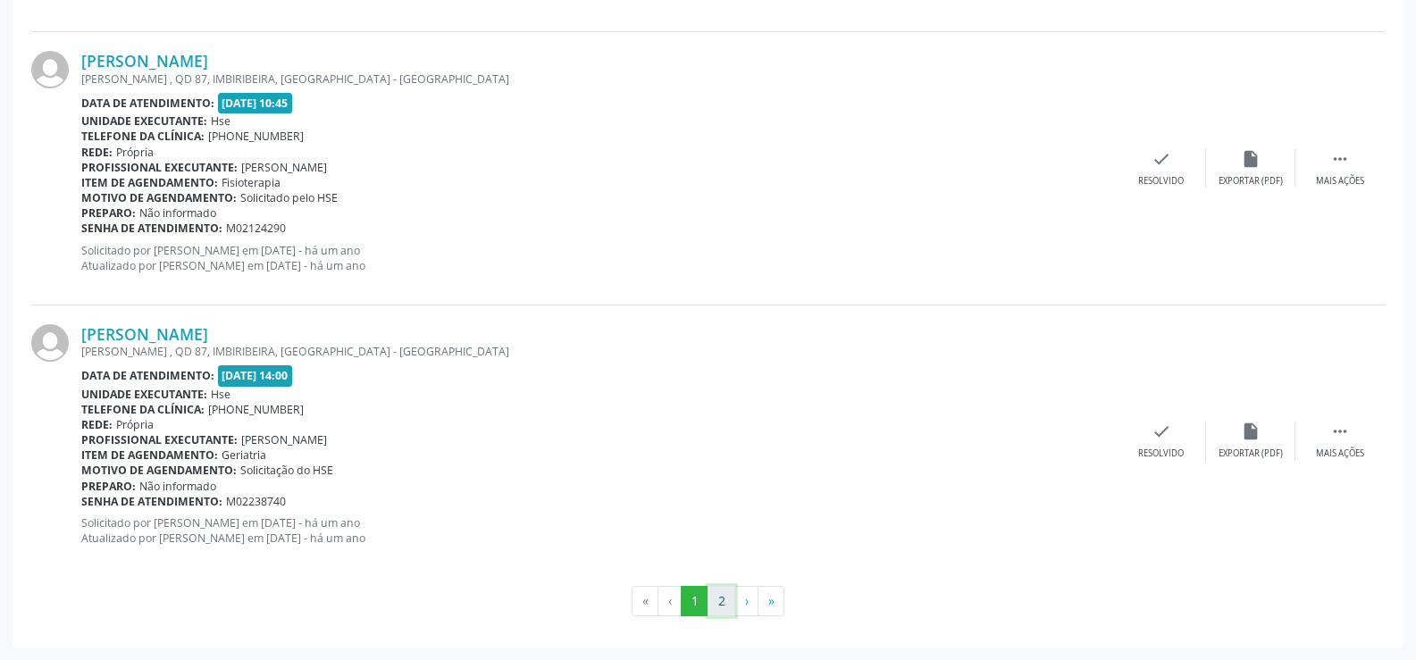
click at [715, 601] on button "2" at bounding box center [721, 601] width 28 height 30
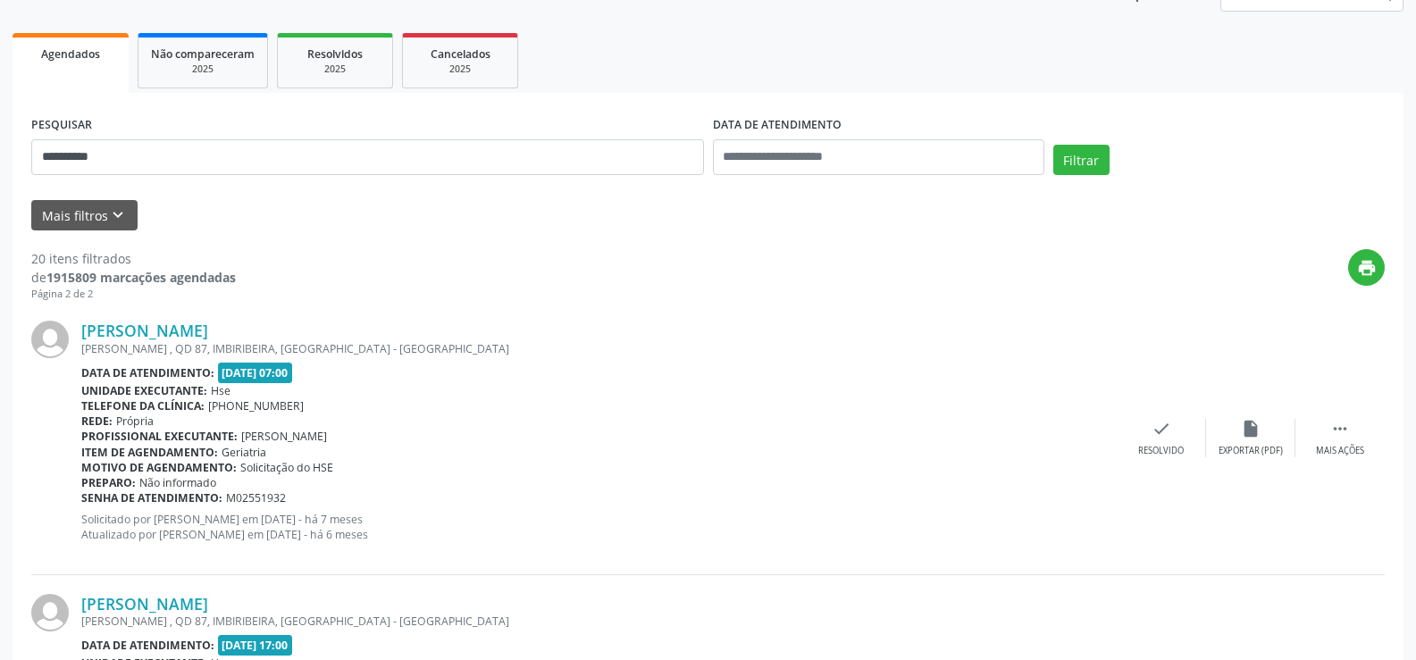
scroll to position [89, 0]
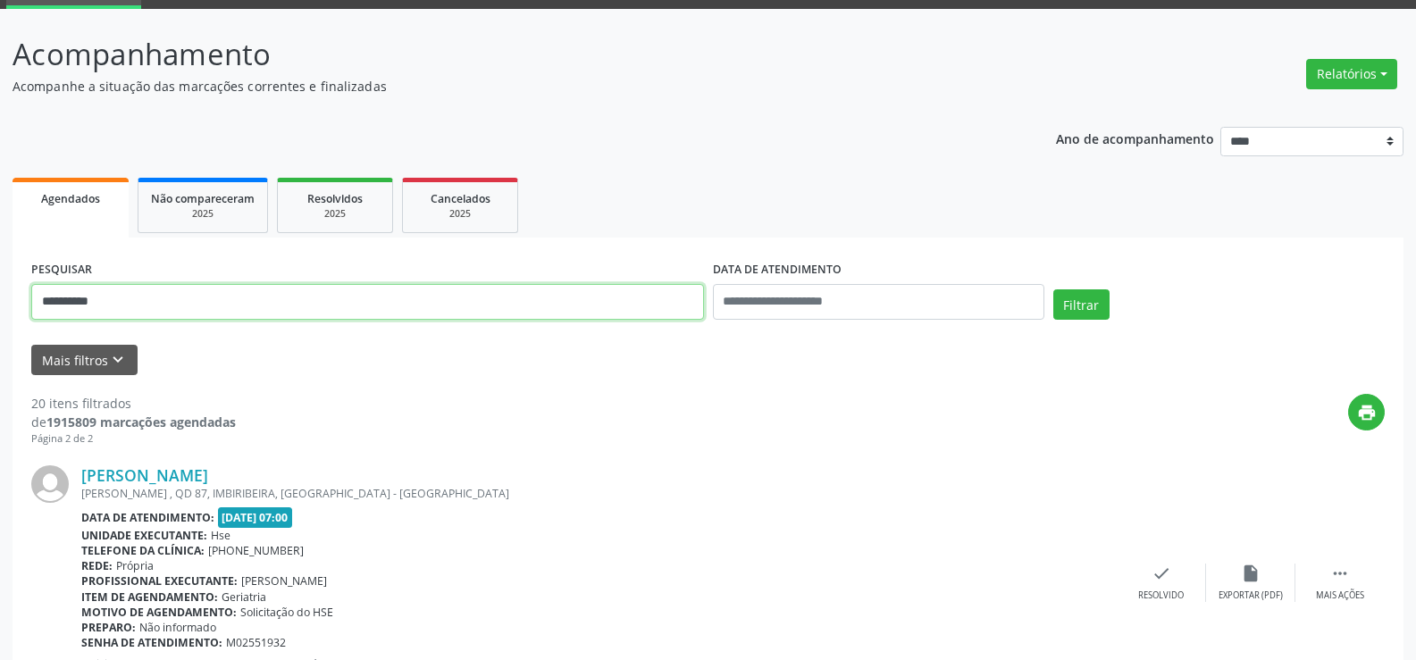
drag, startPoint x: 132, startPoint y: 306, endPoint x: 0, endPoint y: 299, distance: 132.4
paste input "**********"
type input "**********"
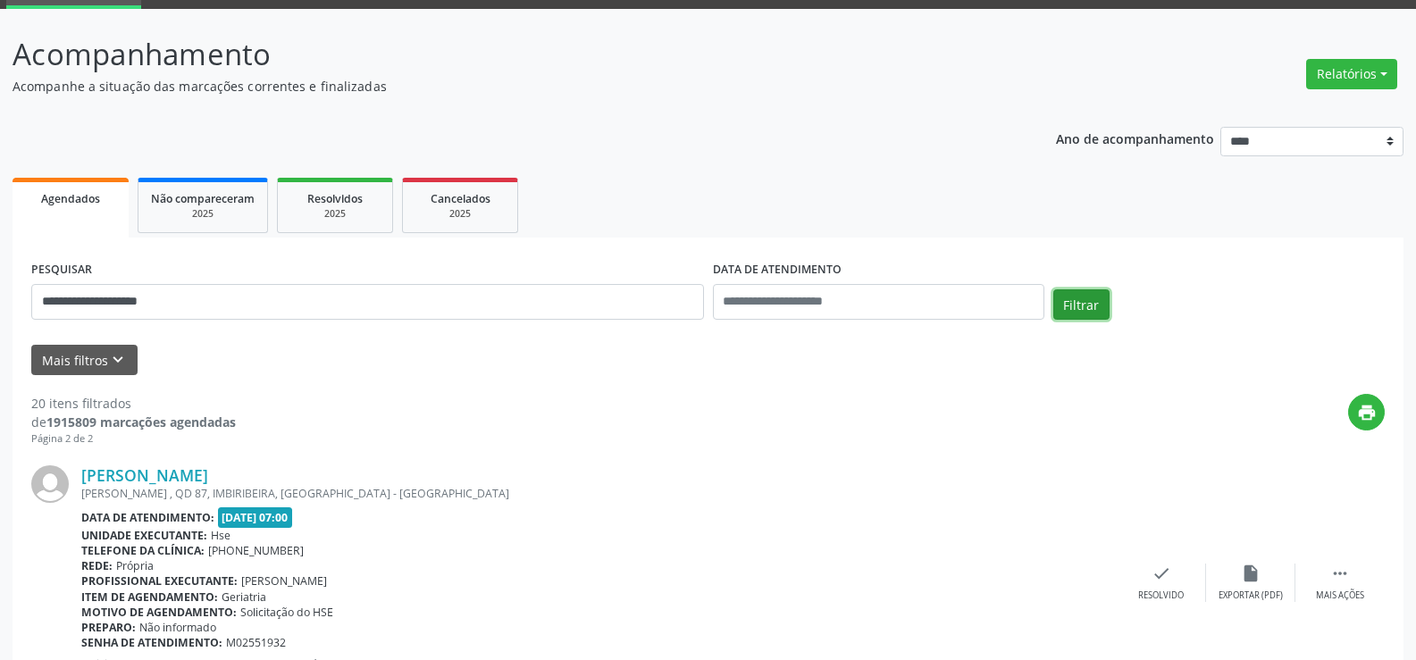
click at [1074, 294] on button "Filtrar" at bounding box center [1081, 304] width 56 height 30
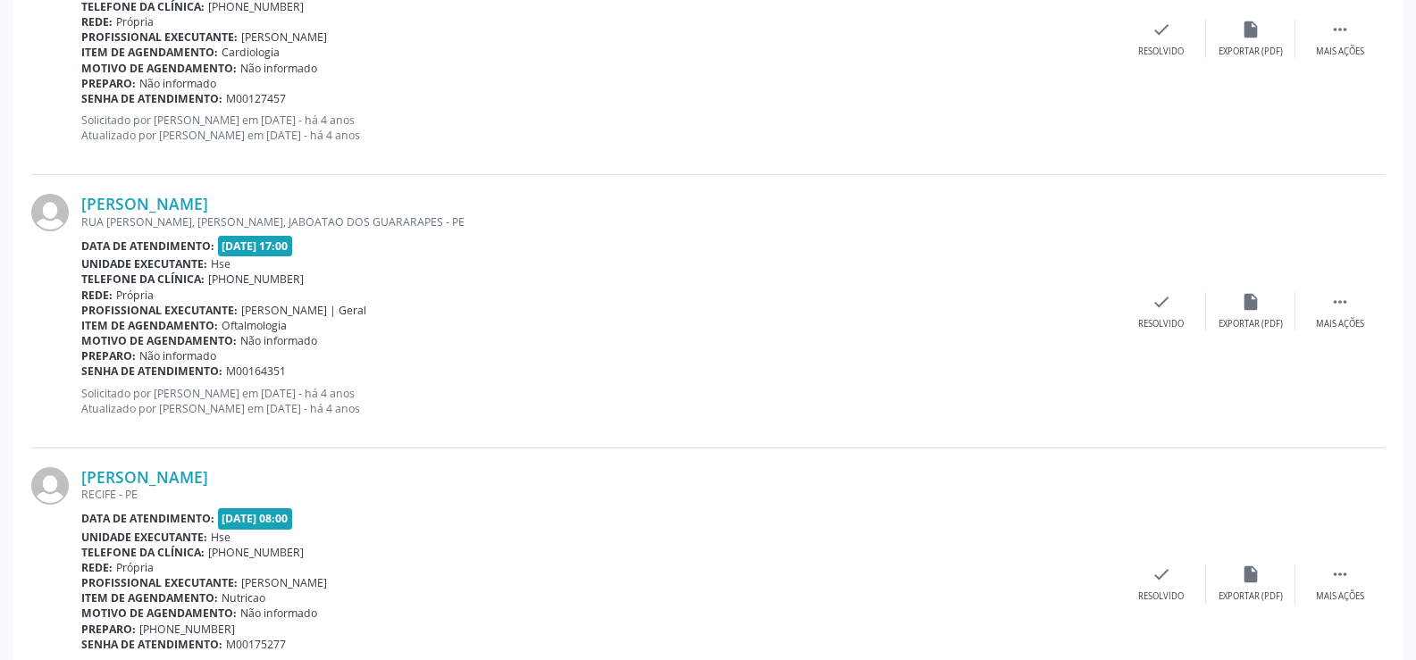
scroll to position [2532, 0]
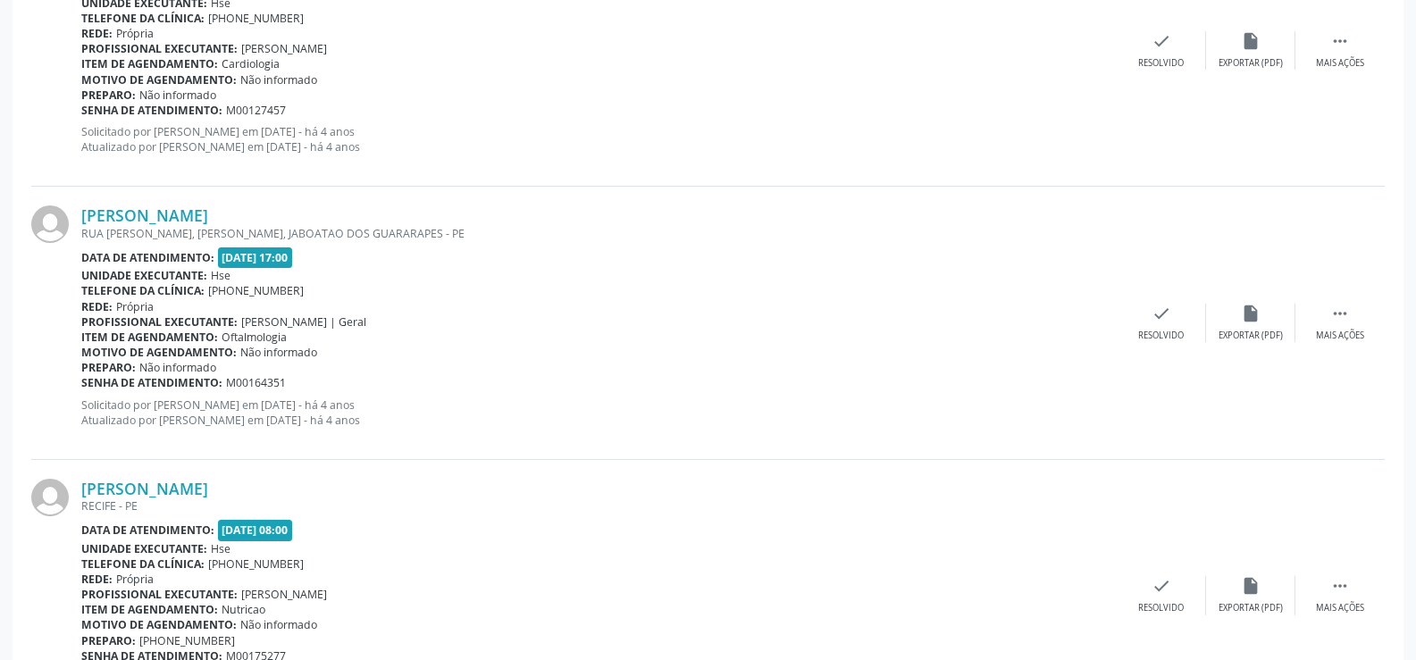
drag, startPoint x: 242, startPoint y: 222, endPoint x: 77, endPoint y: 216, distance: 165.3
click at [77, 216] on div "[PERSON_NAME] [GEOGRAPHIC_DATA][PERSON_NAME], [GEOGRAPHIC_DATA], JABOATAO DOS G…" at bounding box center [707, 323] width 1353 height 272
copy div "[PERSON_NAME]"
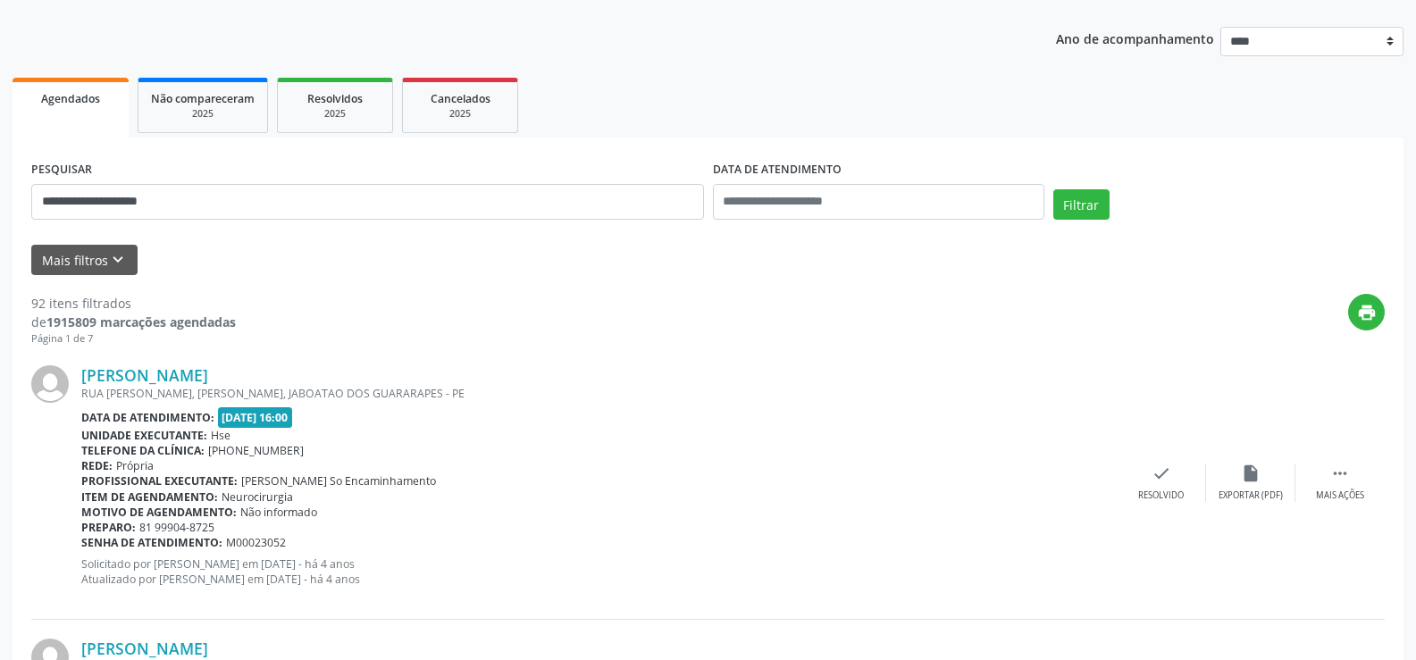
scroll to position [120, 0]
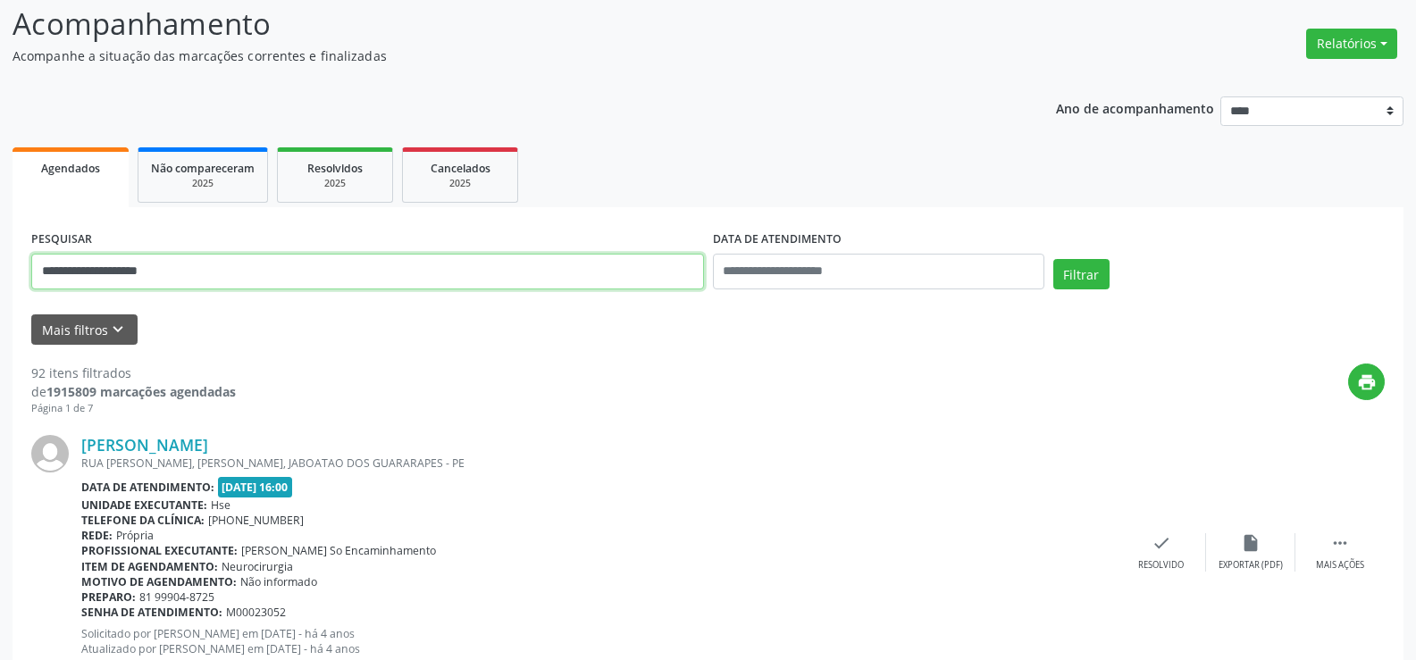
drag, startPoint x: 252, startPoint y: 272, endPoint x: 0, endPoint y: 272, distance: 251.9
click at [1053, 259] on button "Filtrar" at bounding box center [1081, 274] width 56 height 30
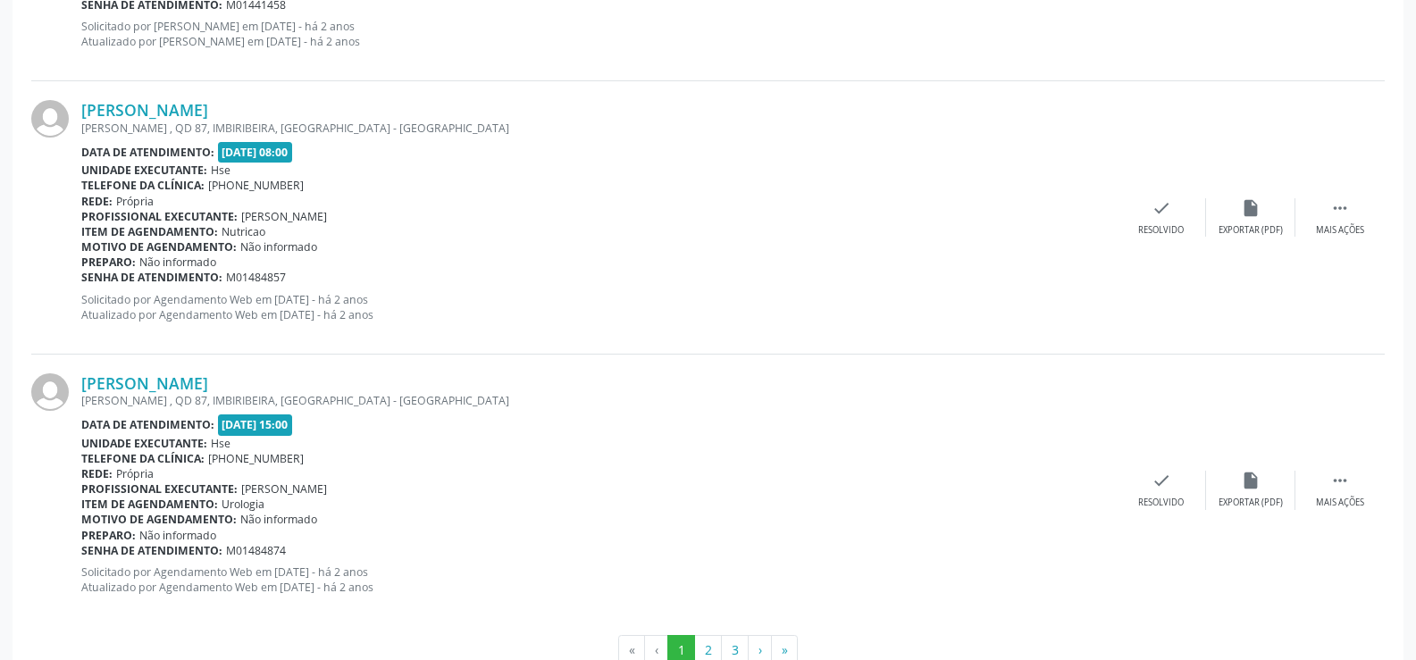
scroll to position [4050, 0]
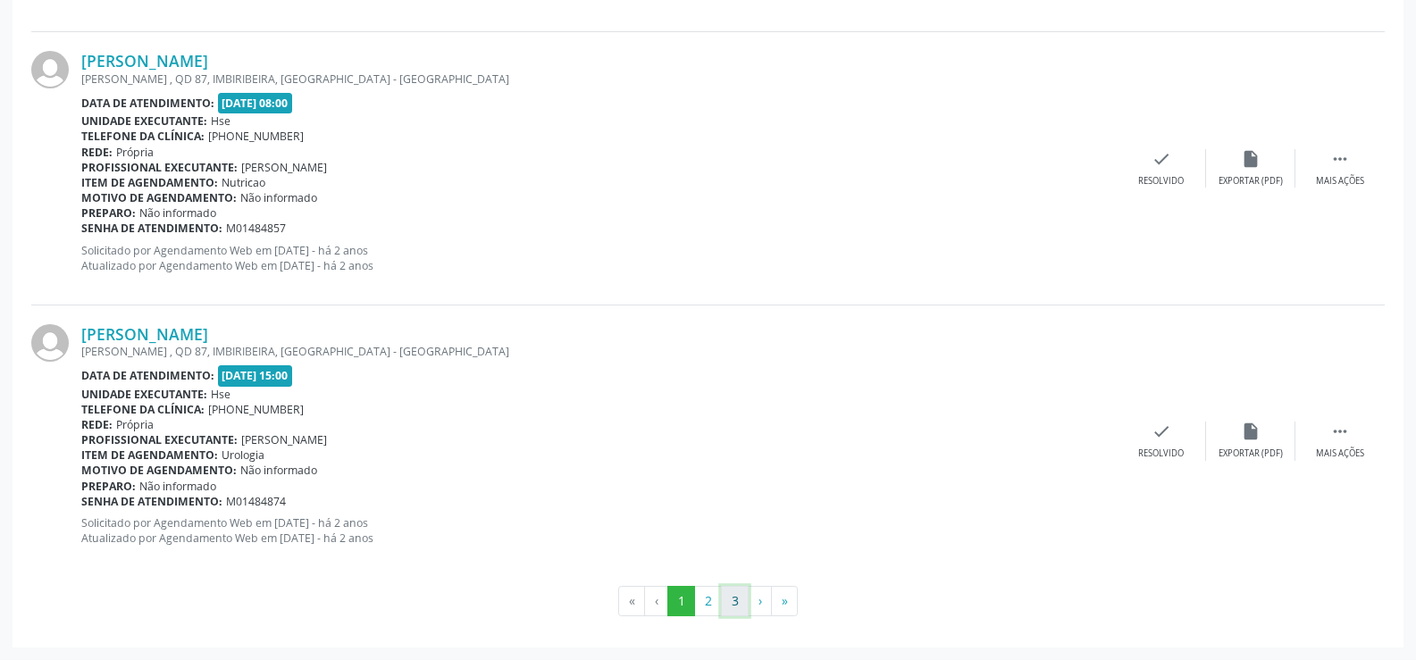
click at [736, 609] on button "3" at bounding box center [735, 601] width 28 height 30
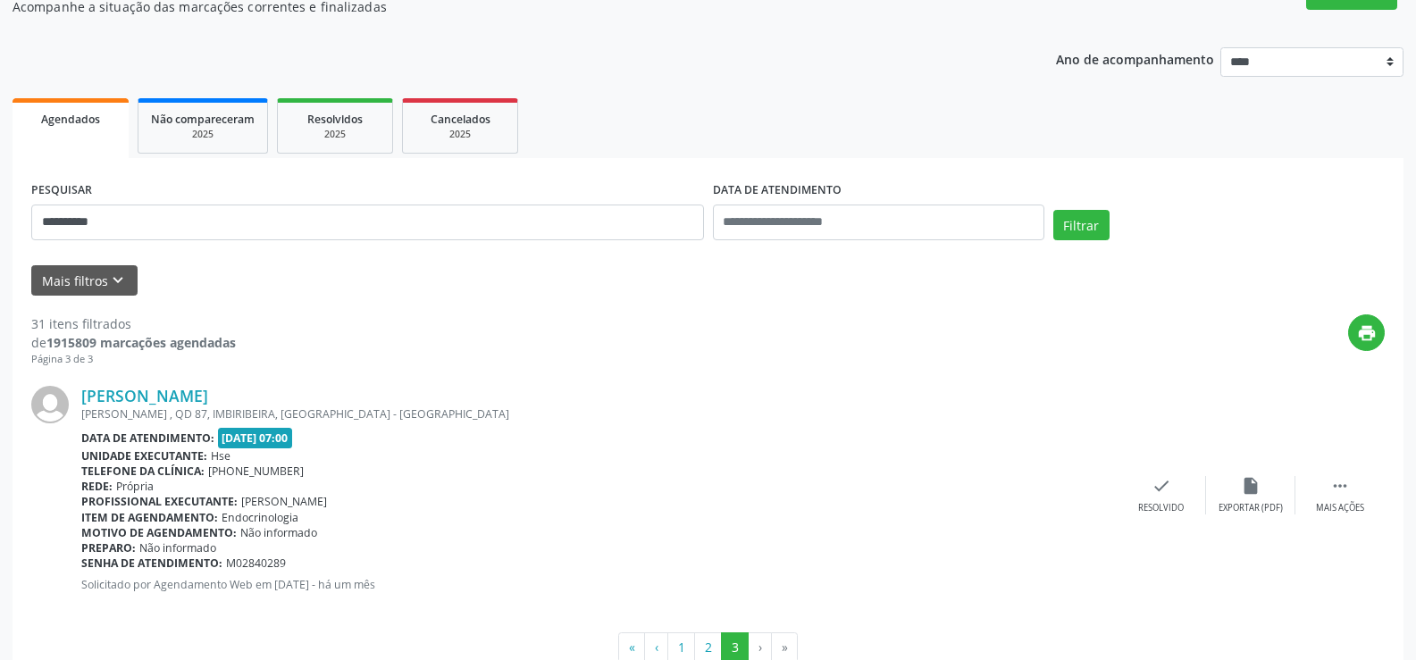
scroll to position [215, 0]
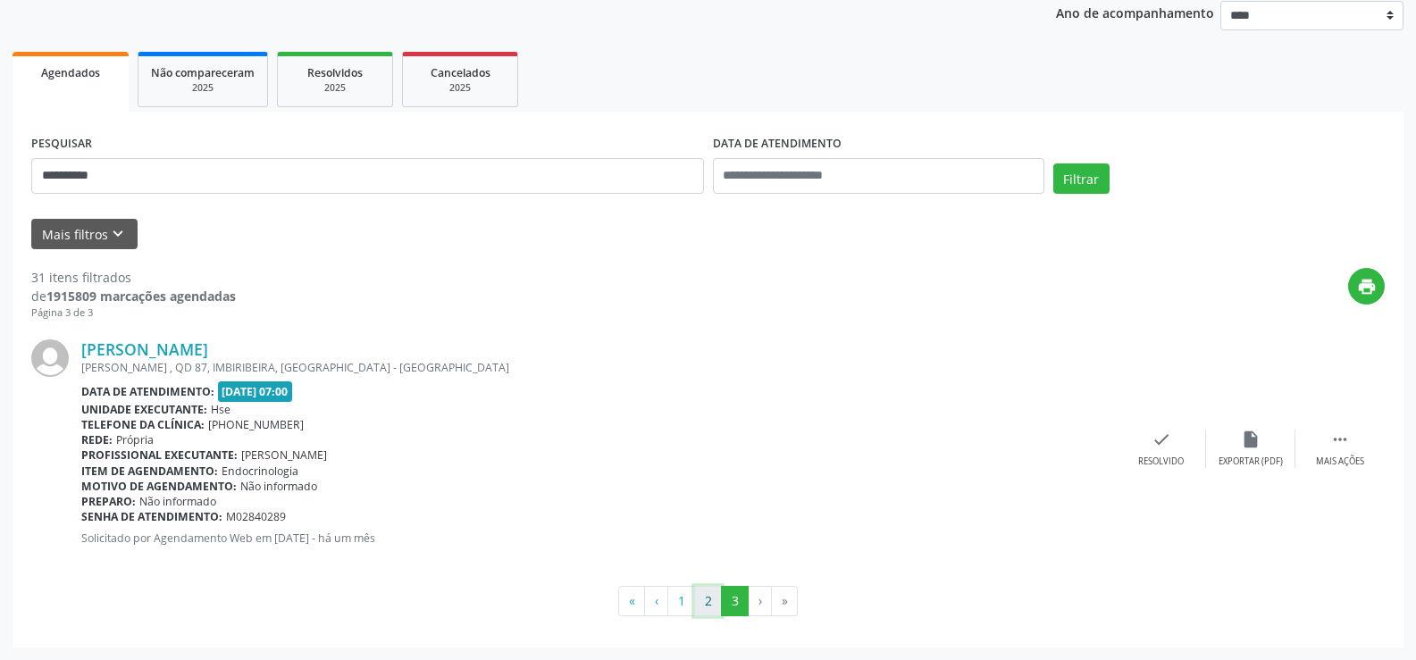
click at [711, 599] on button "2" at bounding box center [708, 601] width 28 height 30
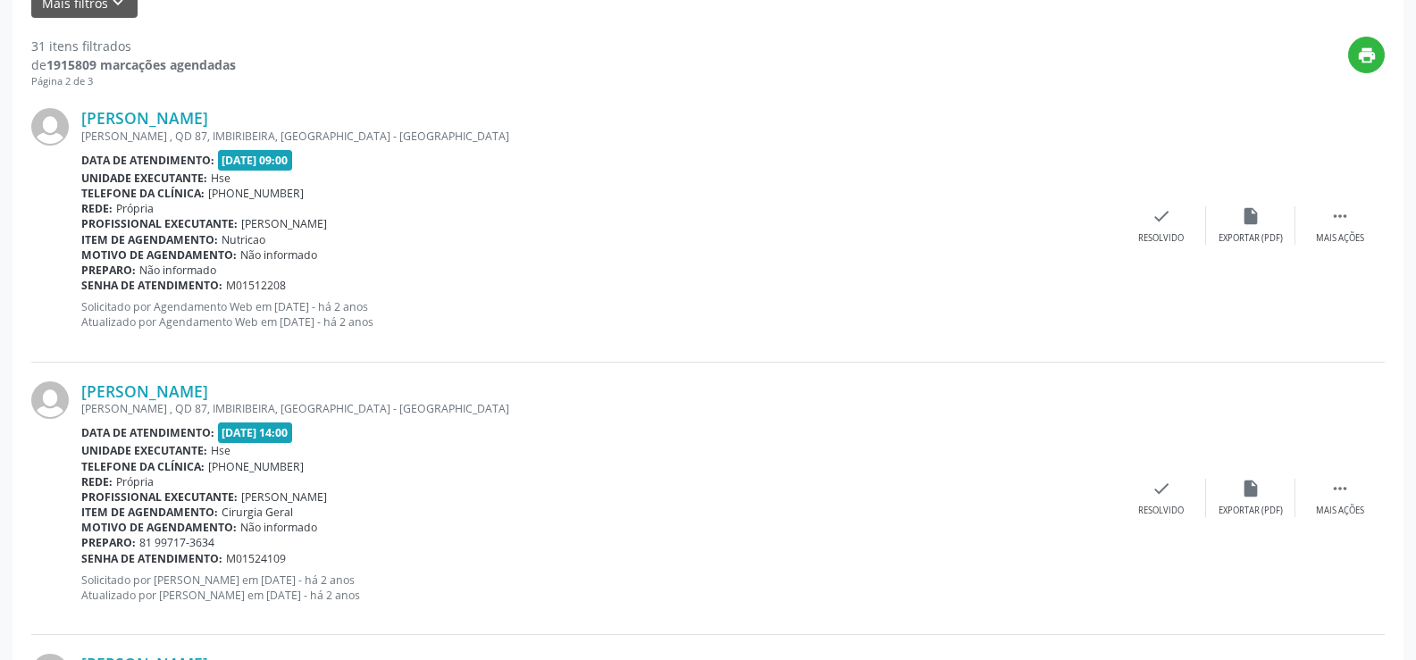
scroll to position [268, 0]
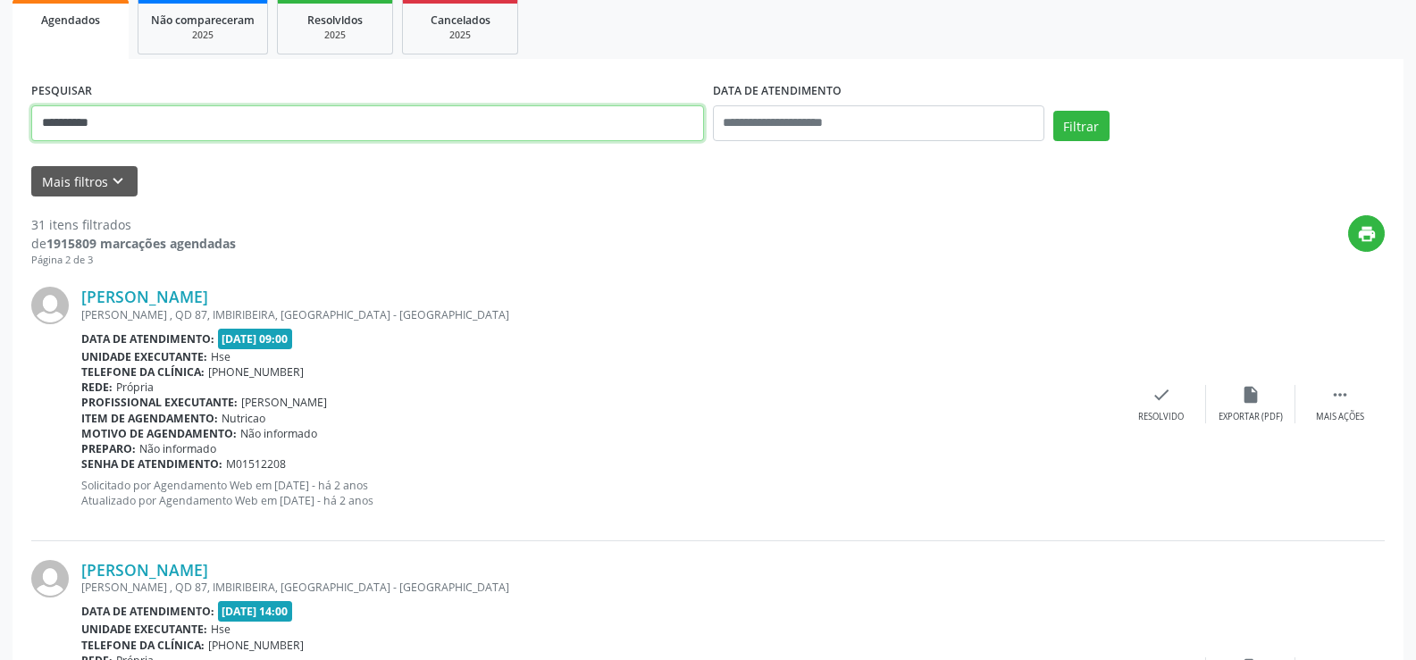
drag, startPoint x: 58, startPoint y: 118, endPoint x: 22, endPoint y: 115, distance: 35.8
click at [33, 116] on input "**********" at bounding box center [367, 123] width 673 height 36
click at [1053, 111] on button "Filtrar" at bounding box center [1081, 126] width 56 height 30
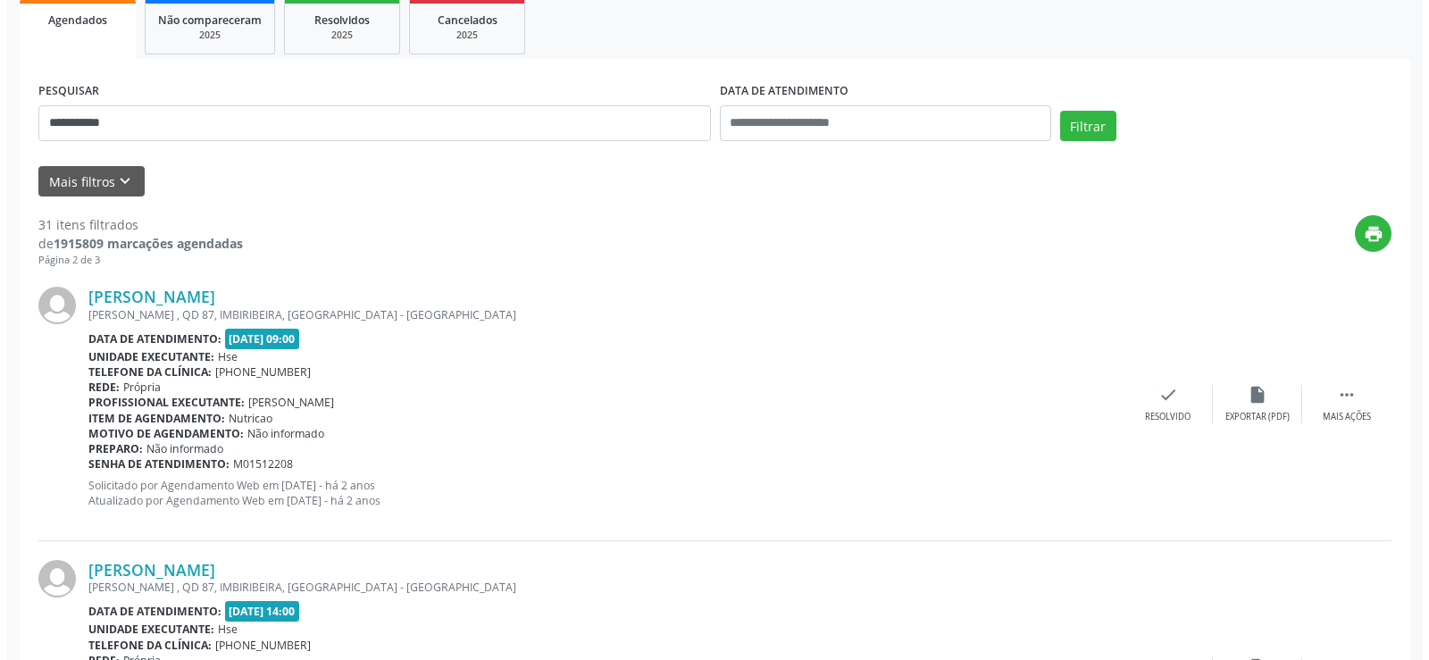
scroll to position [0, 0]
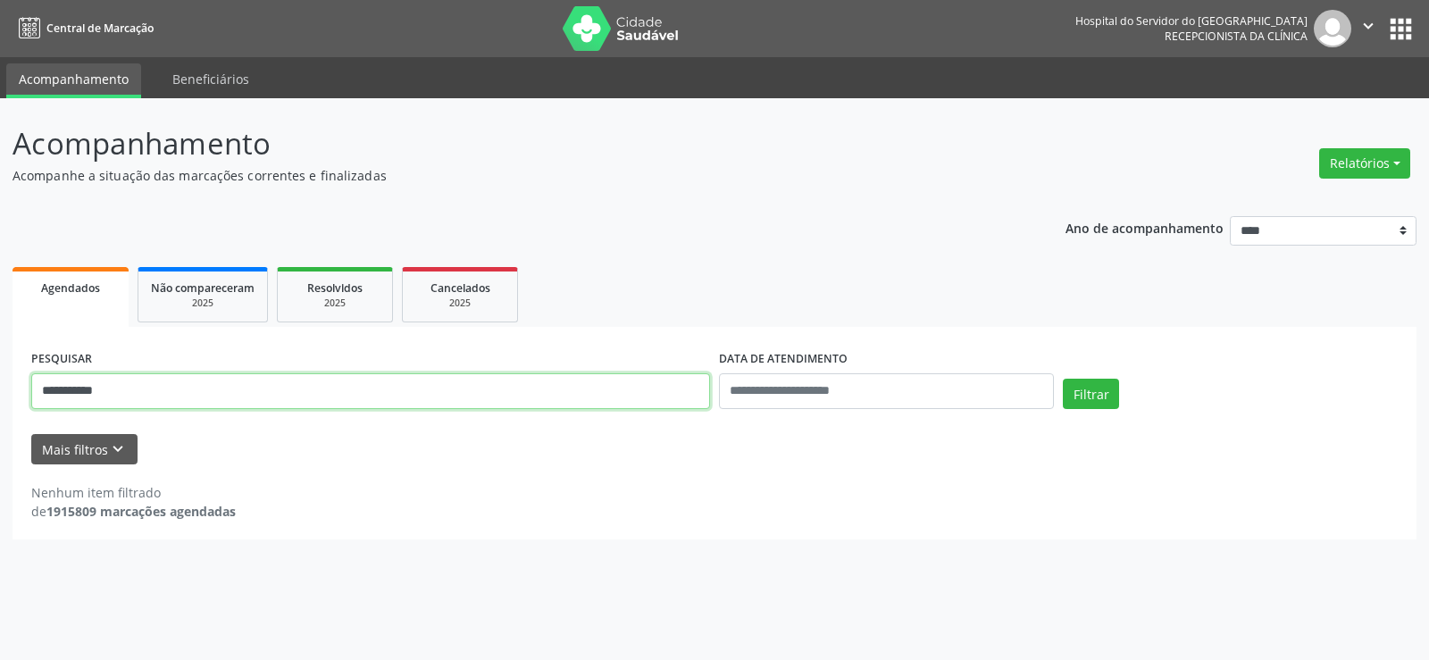
drag, startPoint x: 232, startPoint y: 381, endPoint x: 0, endPoint y: 395, distance: 232.6
click at [0, 397] on div "**********" at bounding box center [714, 379] width 1429 height 562
click at [1063, 379] on button "Filtrar" at bounding box center [1091, 394] width 56 height 30
click at [57, 391] on input "**********" at bounding box center [370, 391] width 679 height 36
click at [1063, 379] on button "Filtrar" at bounding box center [1091, 394] width 56 height 30
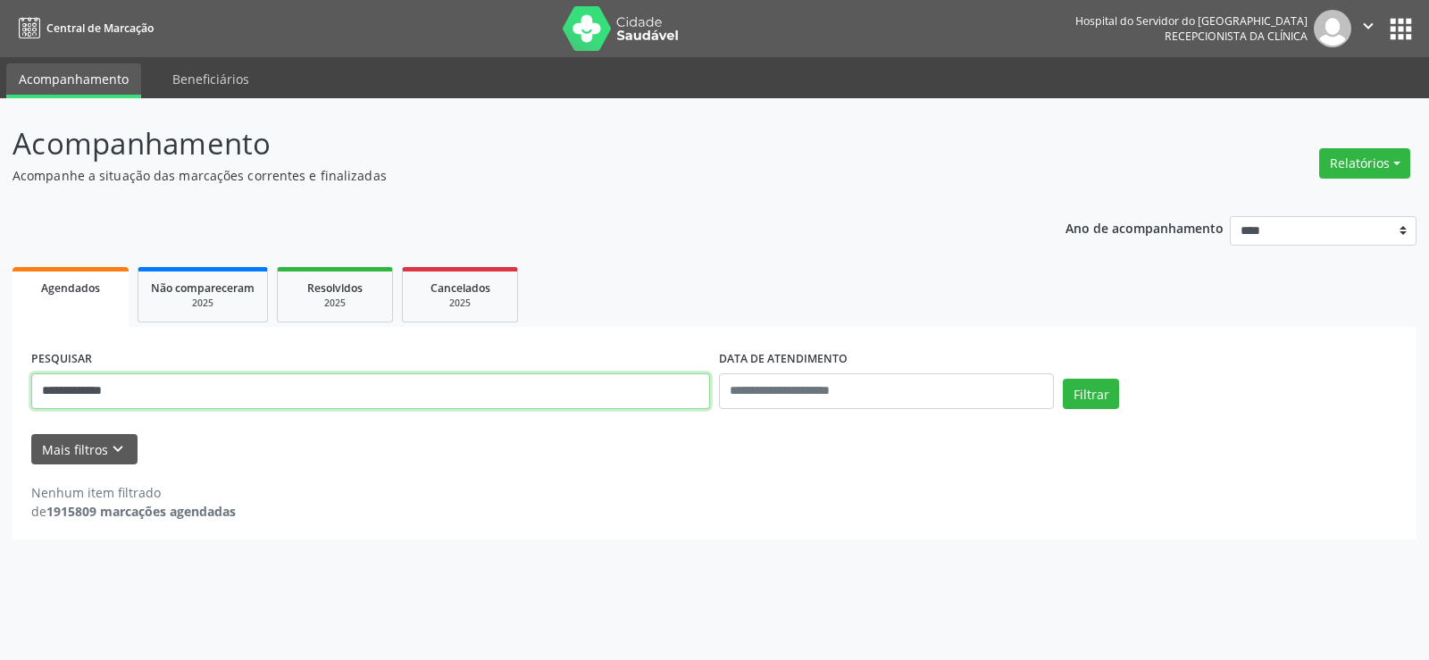
drag, startPoint x: 138, startPoint y: 401, endPoint x: 0, endPoint y: 398, distance: 138.5
click at [0, 398] on div "**********" at bounding box center [714, 379] width 1429 height 562
type input "**********"
click at [1063, 379] on button "Filtrar" at bounding box center [1091, 394] width 56 height 30
